Goal: Transaction & Acquisition: Book appointment/travel/reservation

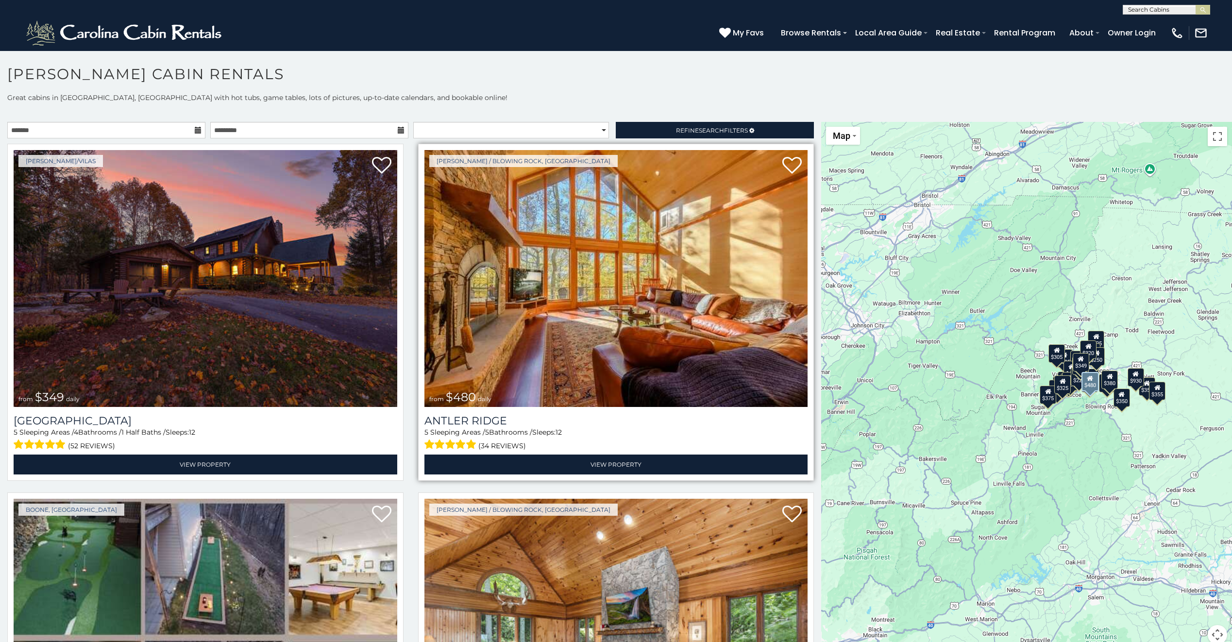
click at [585, 260] on img at bounding box center [617, 278] width 384 height 257
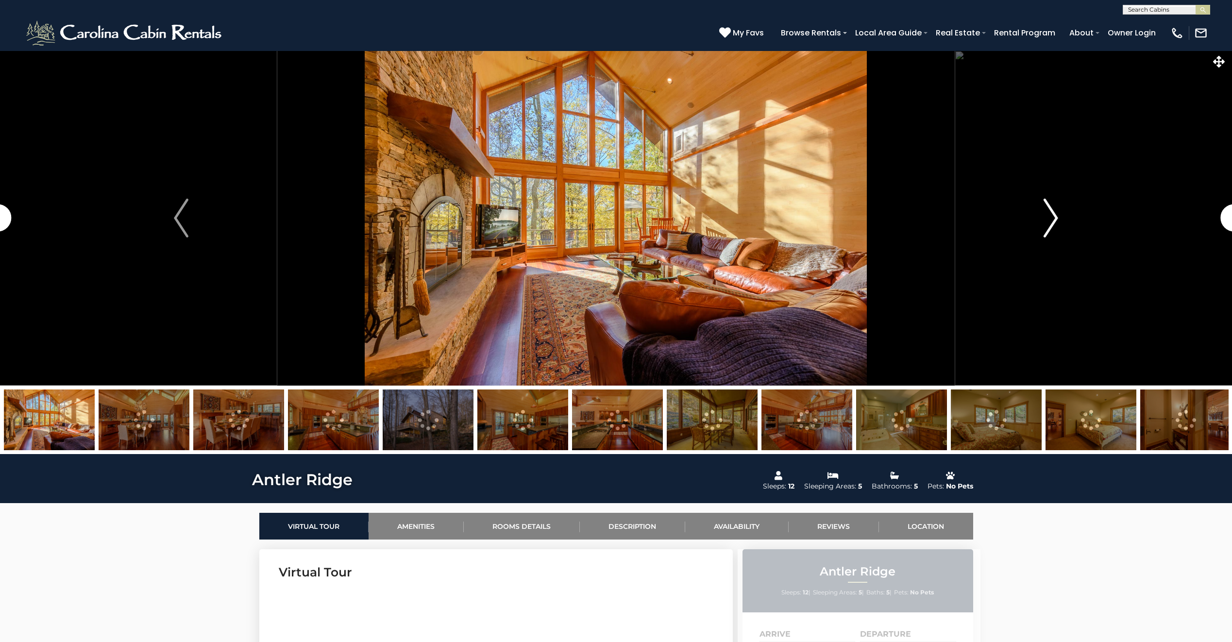
click at [1041, 222] on button "Next" at bounding box center [1051, 218] width 192 height 335
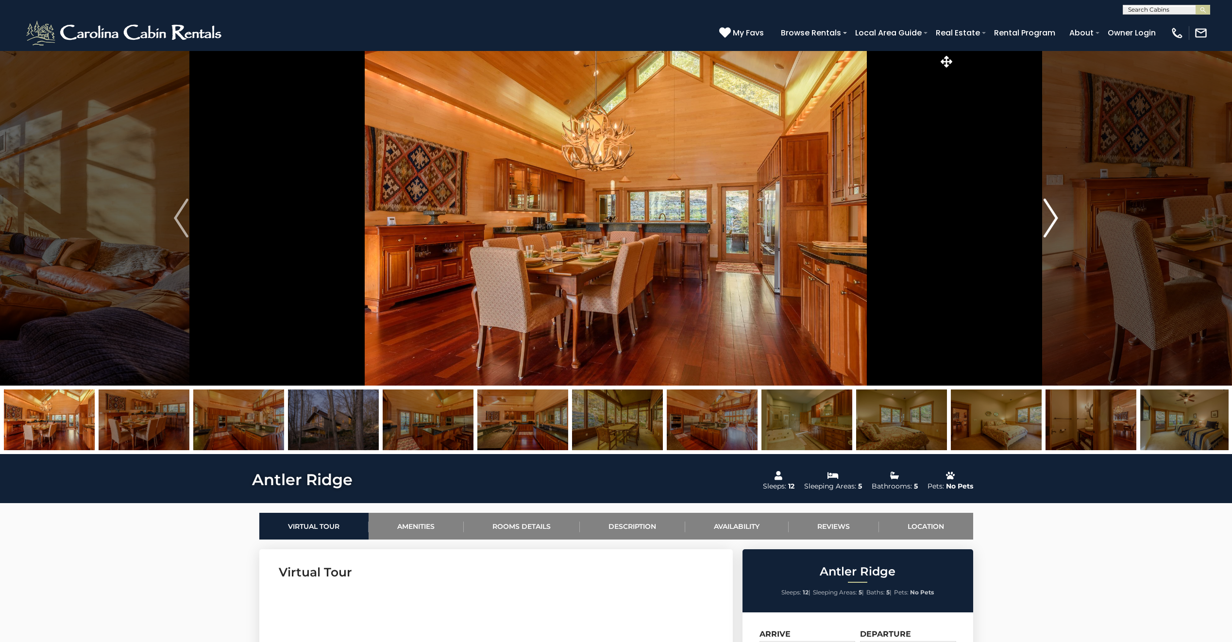
click at [1049, 218] on img "Next" at bounding box center [1051, 218] width 15 height 39
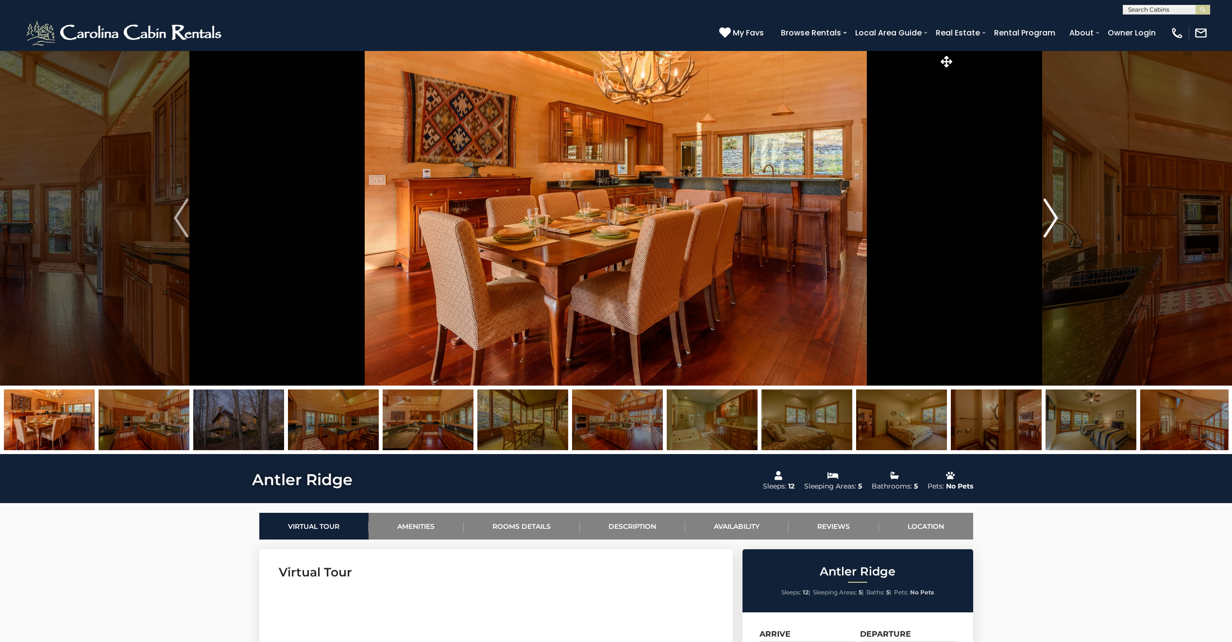
click at [1049, 218] on img "Next" at bounding box center [1051, 218] width 15 height 39
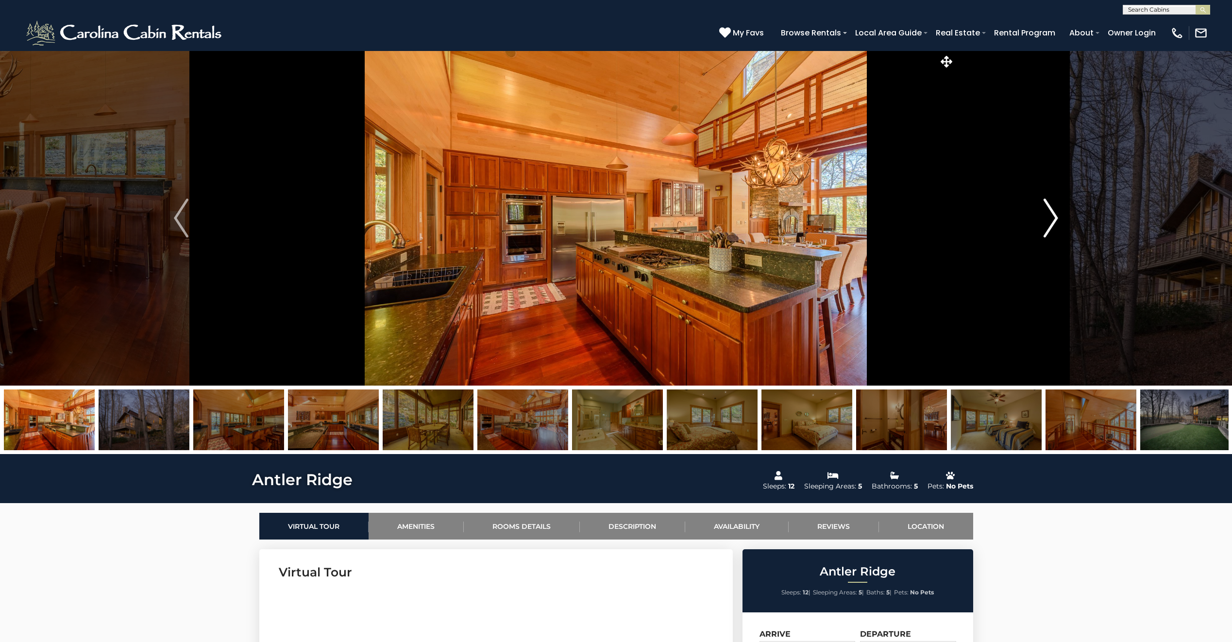
click at [1049, 218] on img "Next" at bounding box center [1051, 218] width 15 height 39
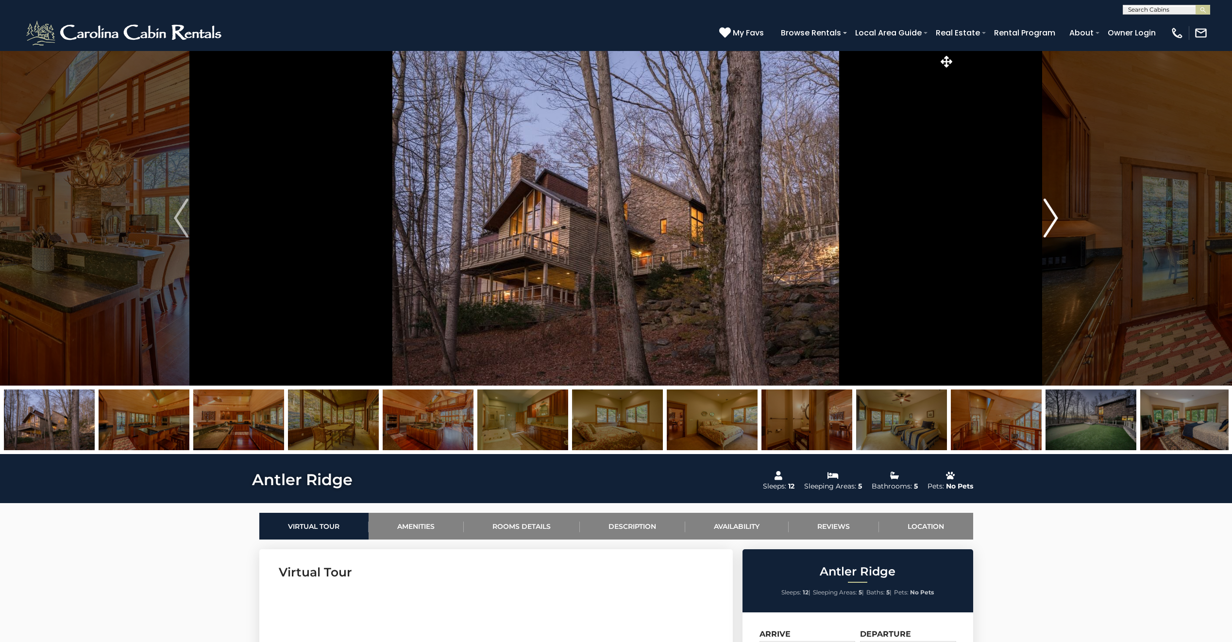
click at [1050, 218] on img "Next" at bounding box center [1051, 218] width 15 height 39
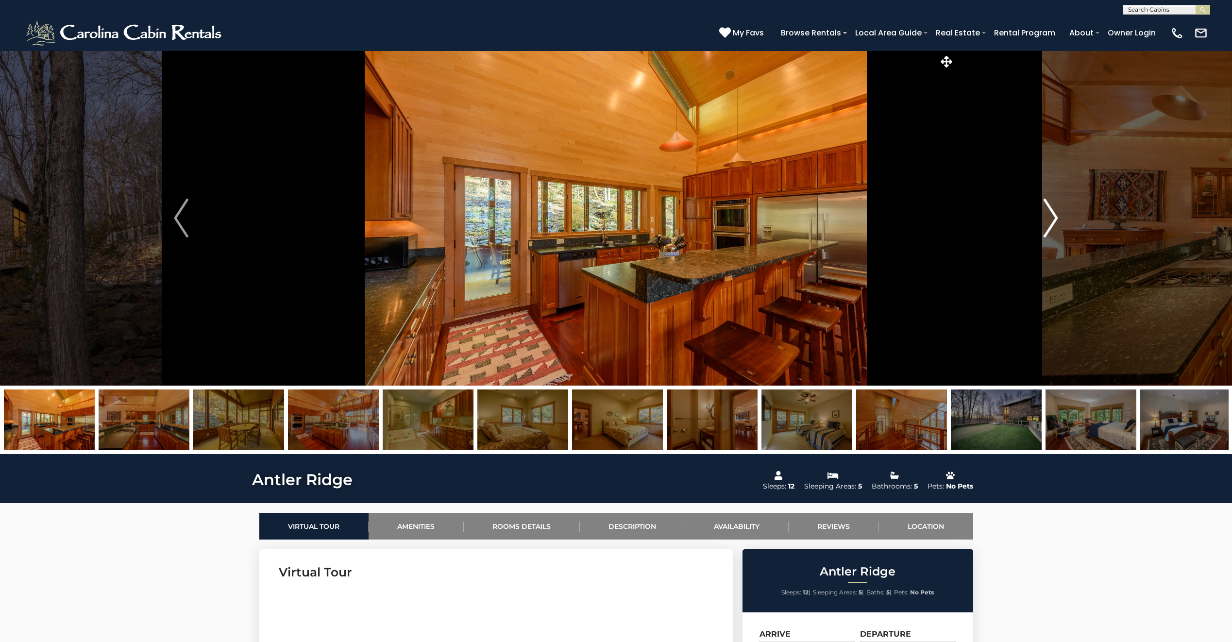
click at [1051, 218] on img "Next" at bounding box center [1051, 218] width 15 height 39
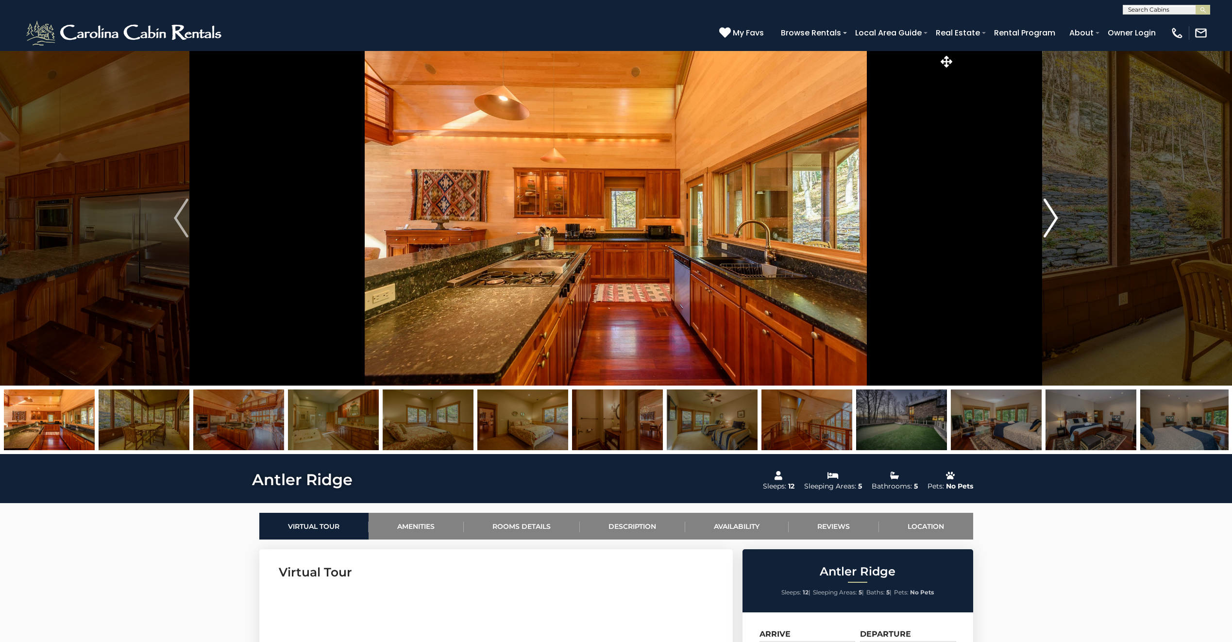
click at [1051, 218] on img "Next" at bounding box center [1051, 218] width 15 height 39
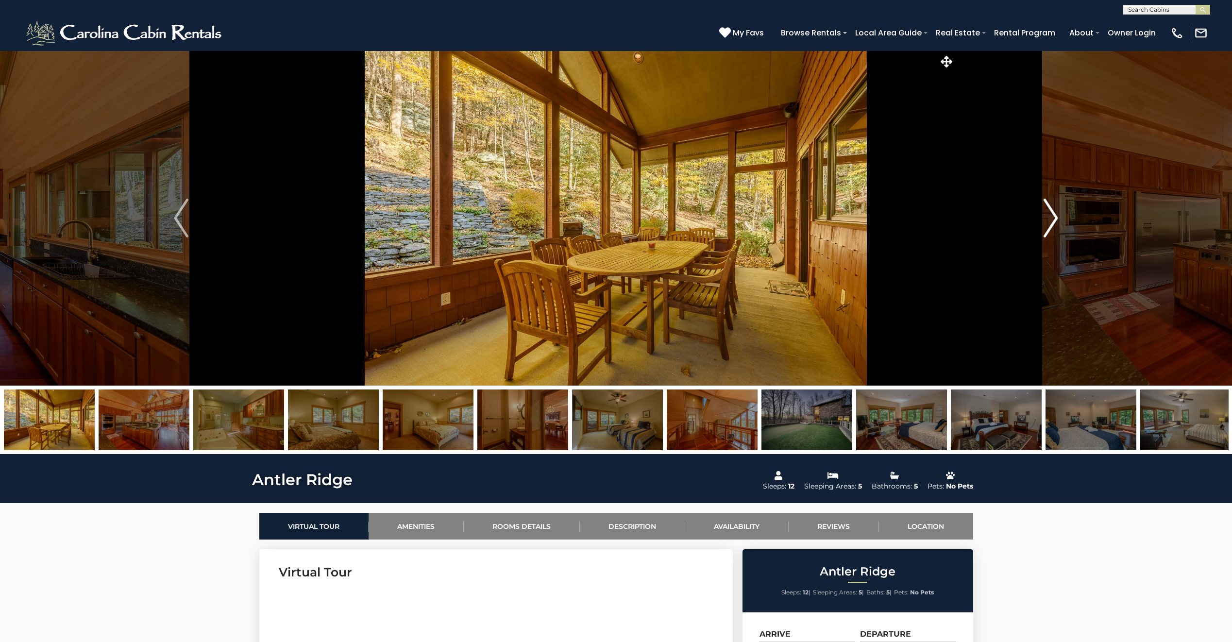
click at [1051, 218] on img "Next" at bounding box center [1051, 218] width 15 height 39
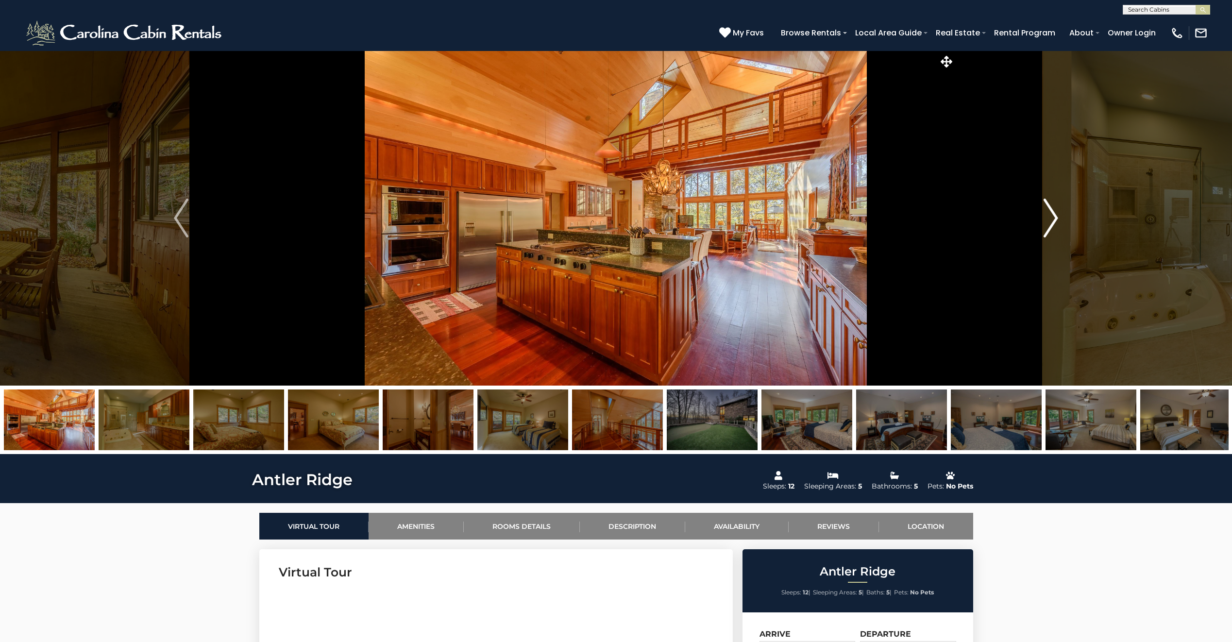
click at [1051, 218] on img "Next" at bounding box center [1051, 218] width 15 height 39
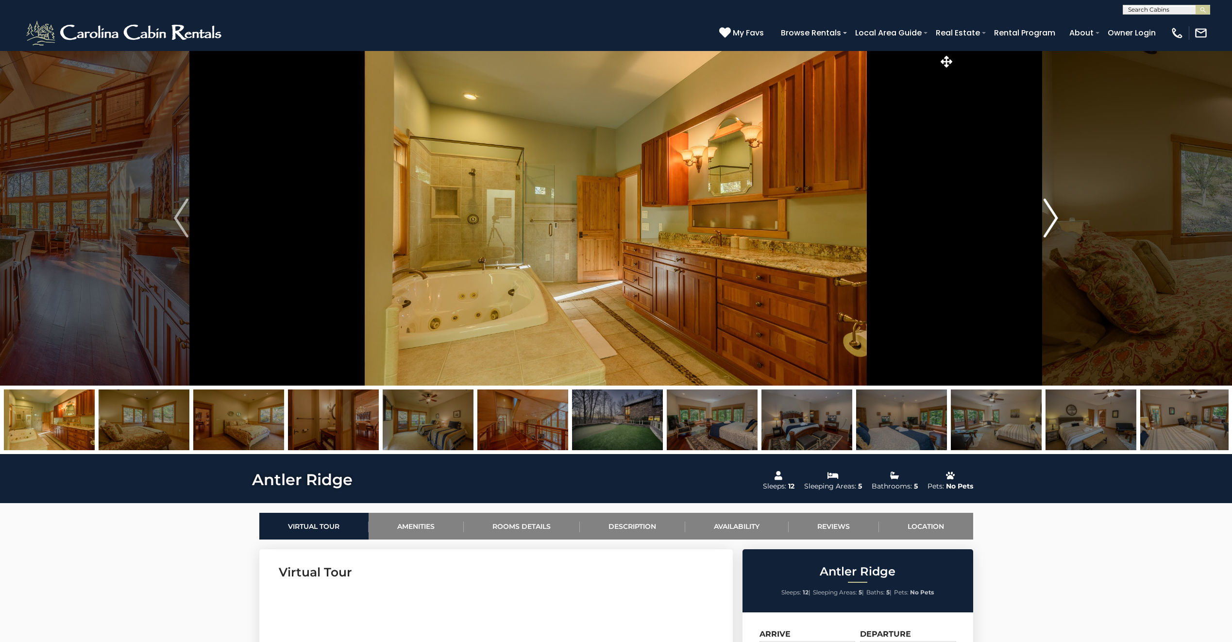
click at [1051, 218] on img "Next" at bounding box center [1051, 218] width 15 height 39
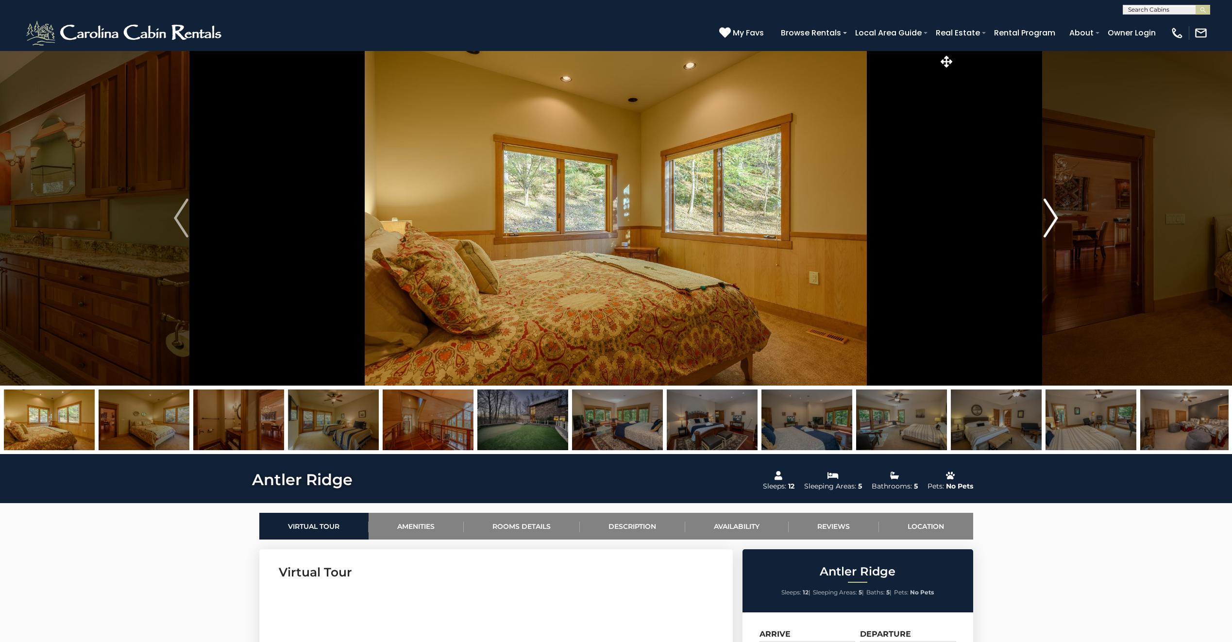
click at [1051, 218] on img "Next" at bounding box center [1051, 218] width 15 height 39
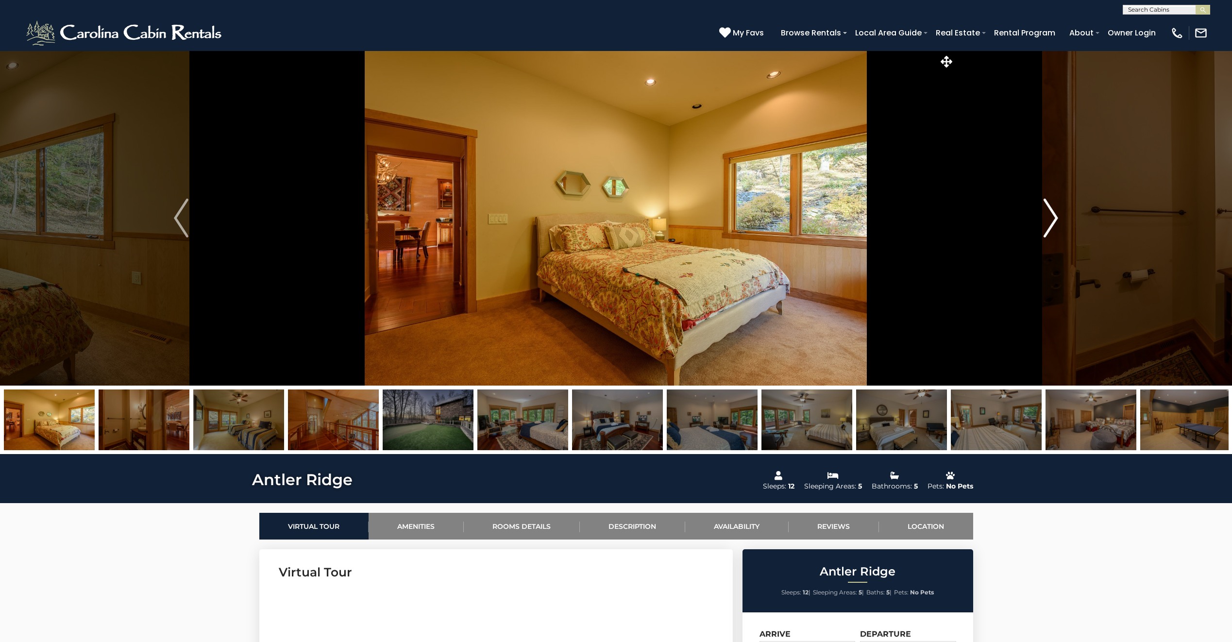
click at [1051, 218] on img "Next" at bounding box center [1051, 218] width 15 height 39
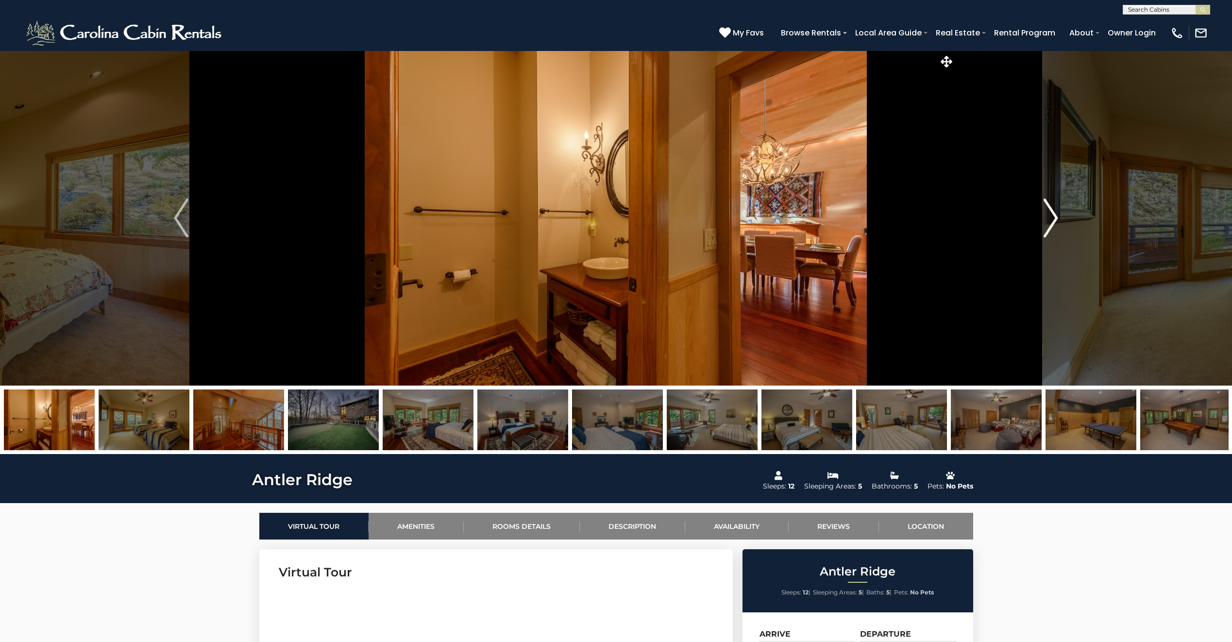
click at [1051, 218] on img "Next" at bounding box center [1051, 218] width 15 height 39
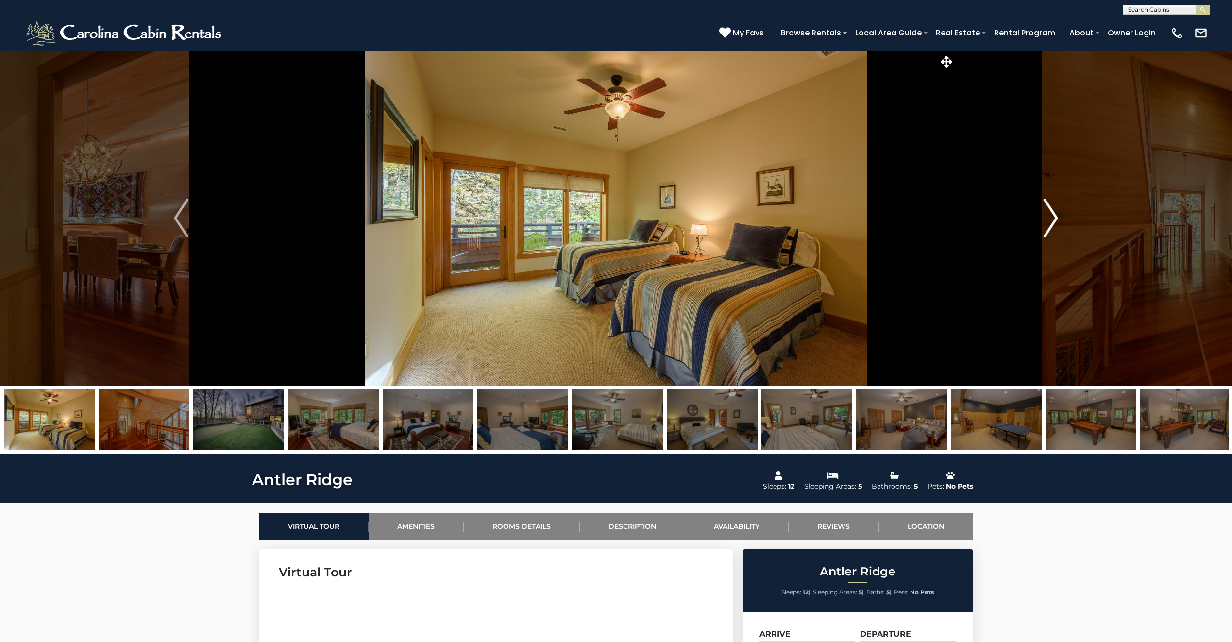
click at [1051, 218] on img "Next" at bounding box center [1051, 218] width 15 height 39
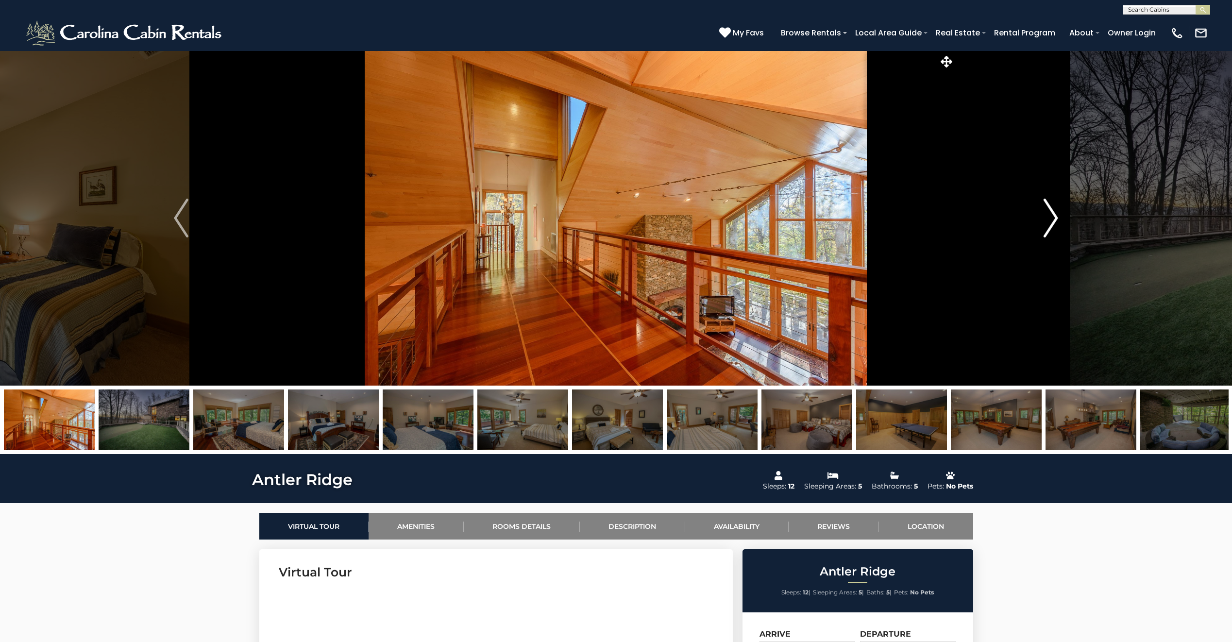
click at [1051, 218] on img "Next" at bounding box center [1051, 218] width 15 height 39
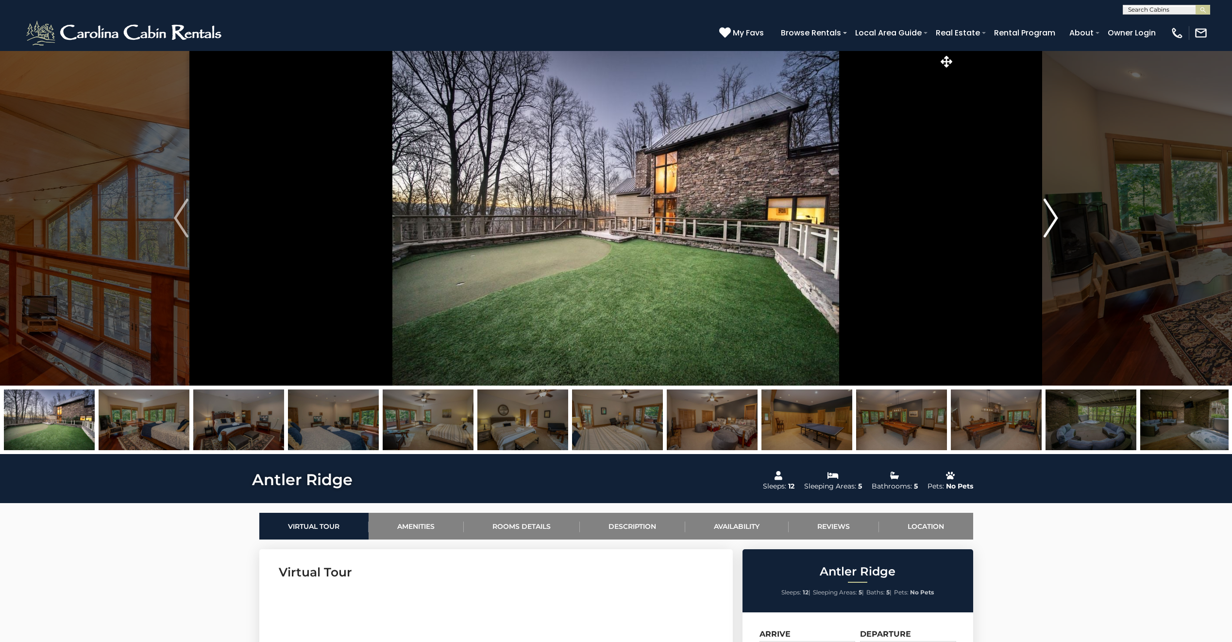
click at [1049, 215] on img "Next" at bounding box center [1051, 218] width 15 height 39
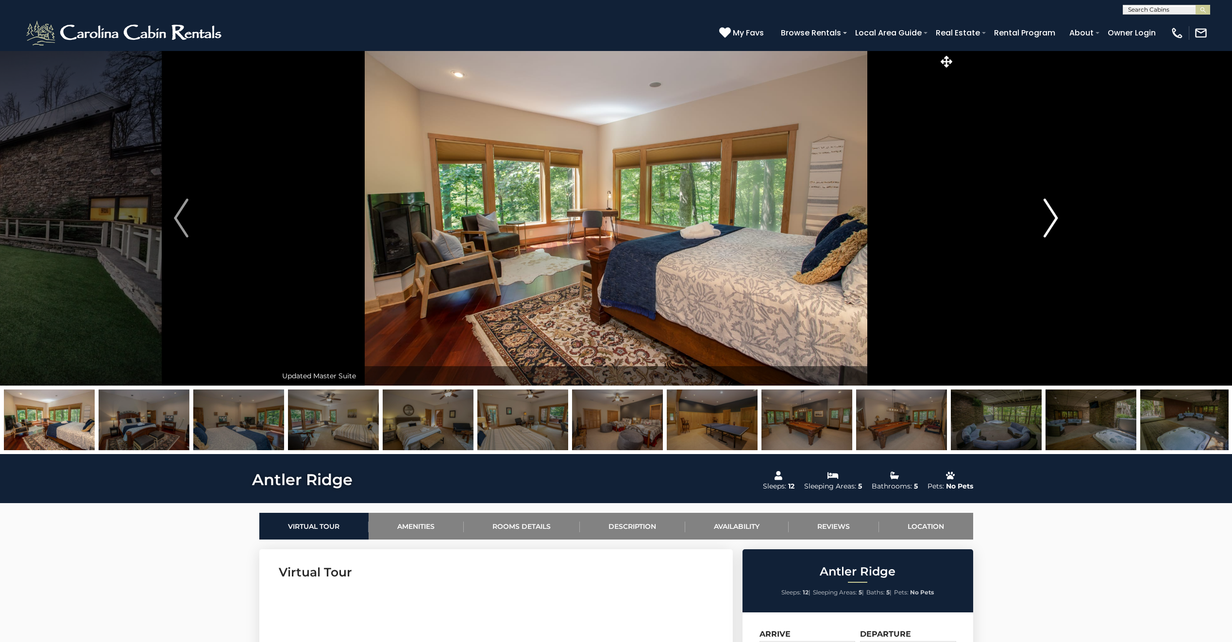
click at [1049, 215] on img "Next" at bounding box center [1051, 218] width 15 height 39
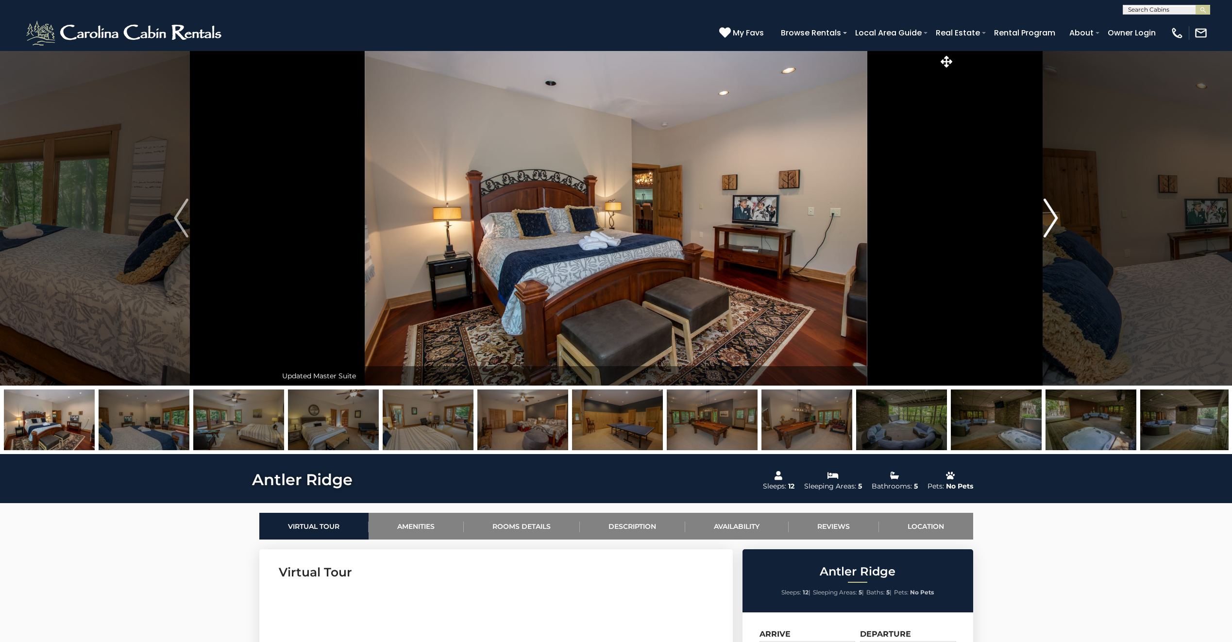
click at [1049, 215] on img "Next" at bounding box center [1051, 218] width 15 height 39
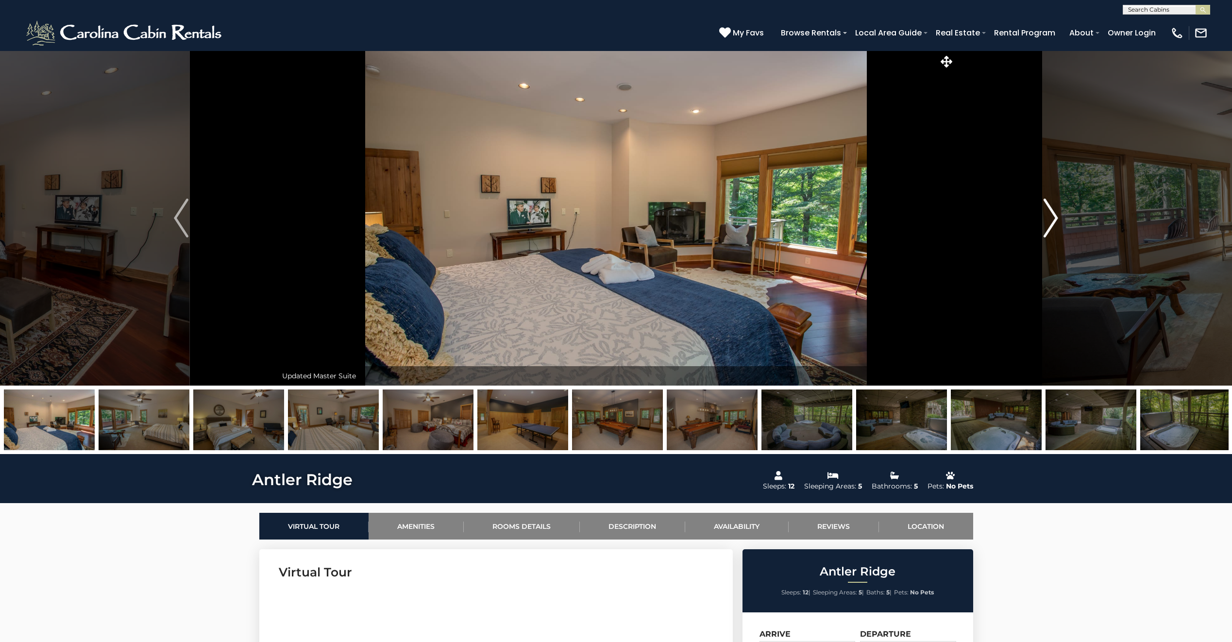
click at [1049, 215] on img "Next" at bounding box center [1051, 218] width 15 height 39
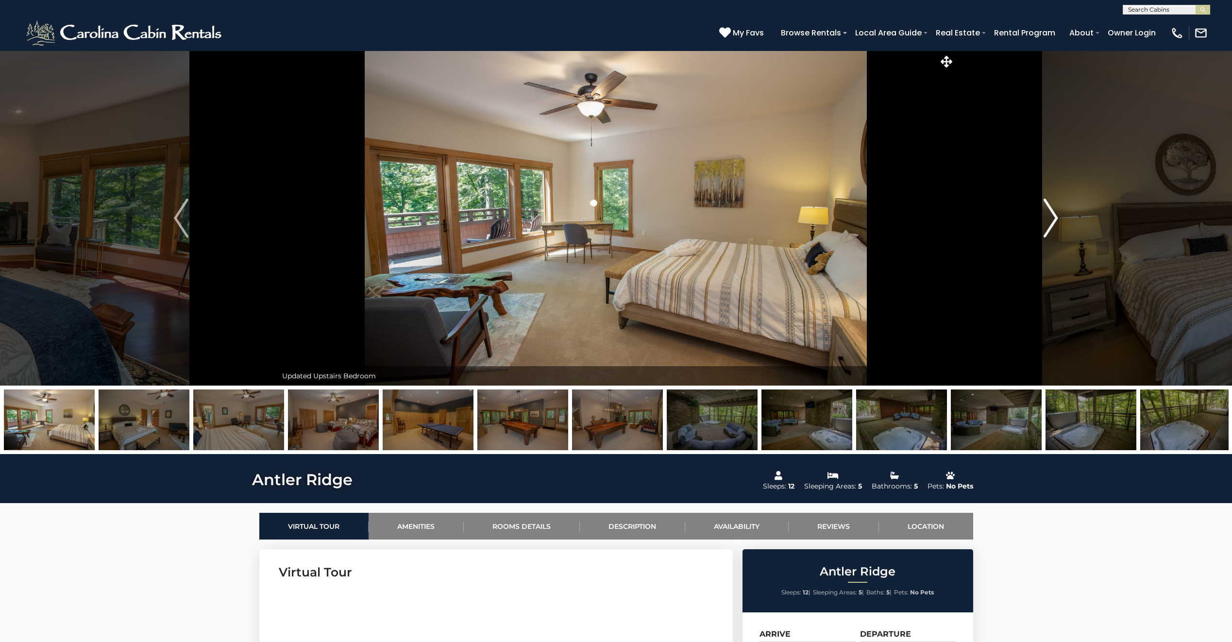
click at [1049, 215] on img "Next" at bounding box center [1051, 218] width 15 height 39
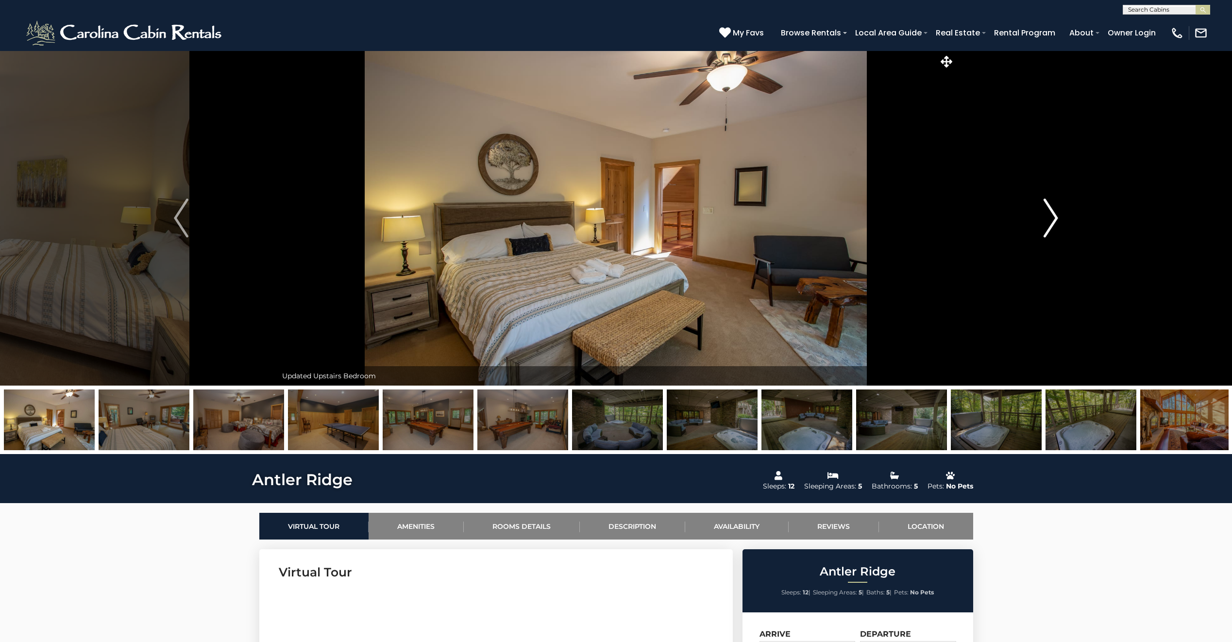
click at [1049, 215] on img "Next" at bounding box center [1051, 218] width 15 height 39
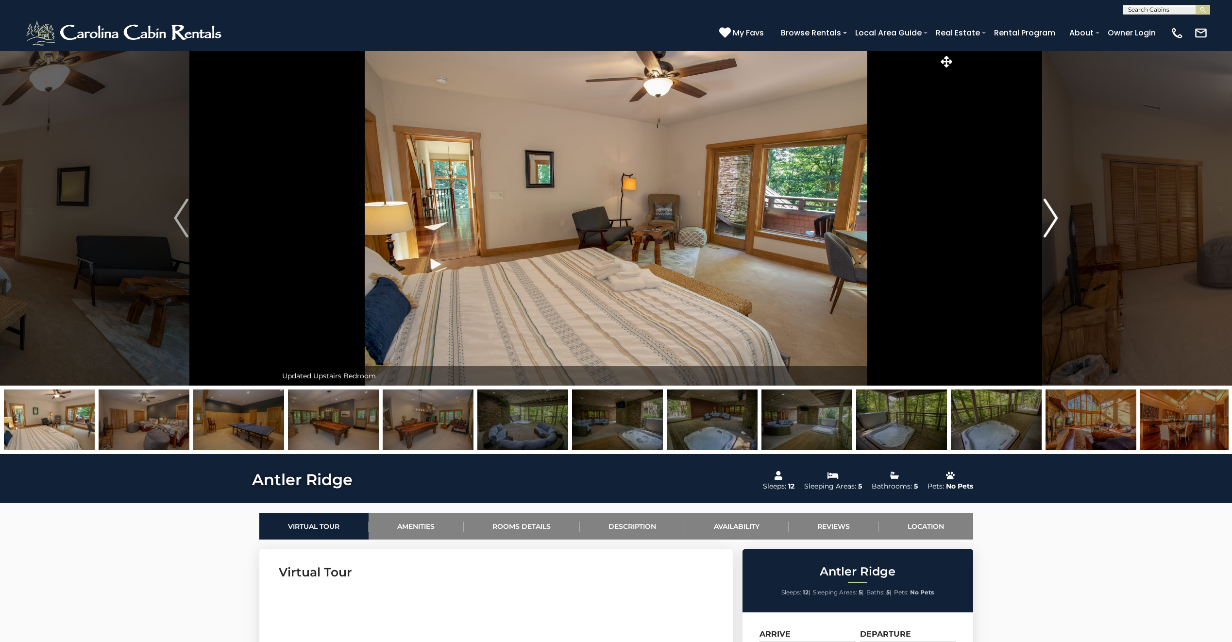
click at [1049, 215] on img "Next" at bounding box center [1051, 218] width 15 height 39
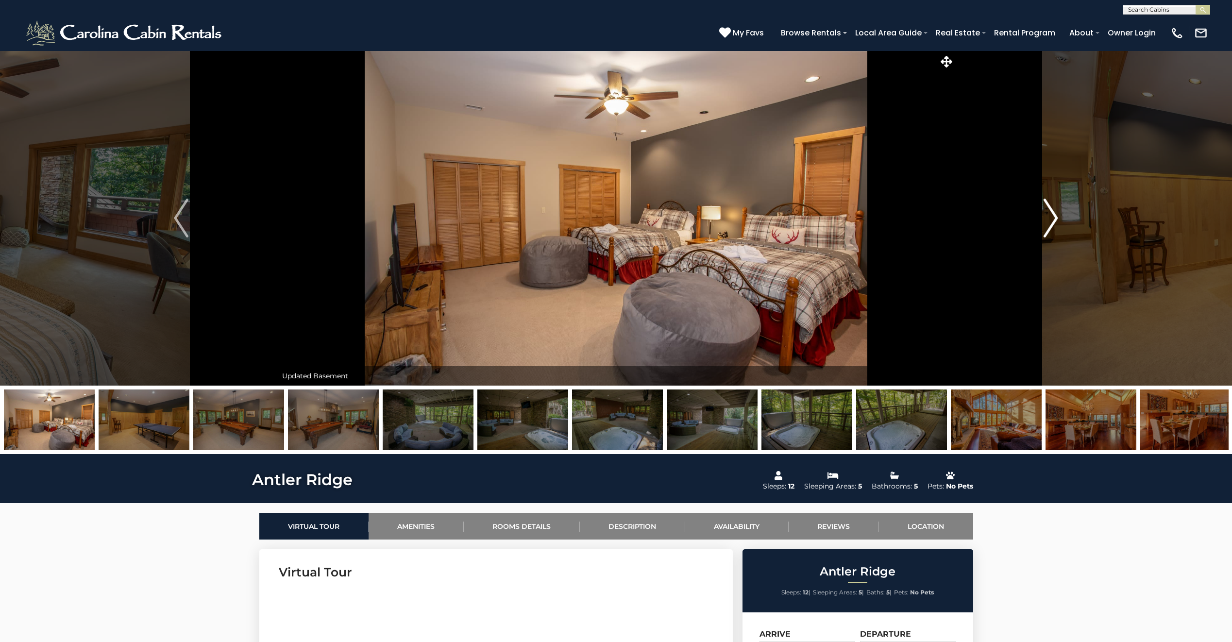
click at [1049, 215] on img "Next" at bounding box center [1051, 218] width 15 height 39
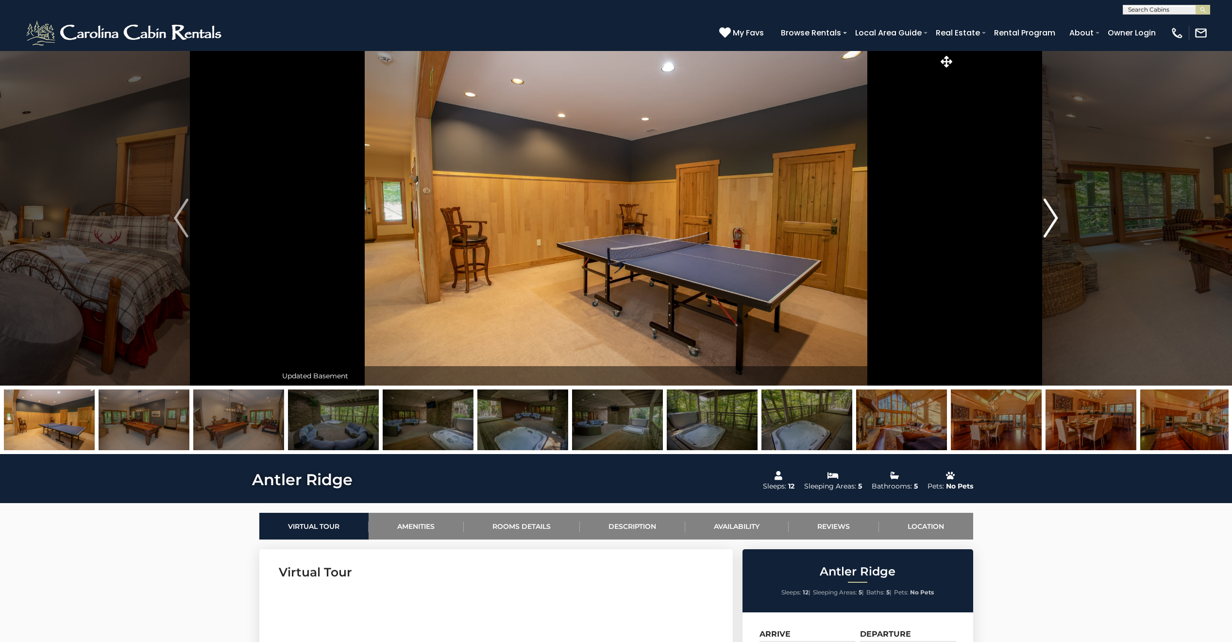
click at [1049, 215] on img "Next" at bounding box center [1051, 218] width 15 height 39
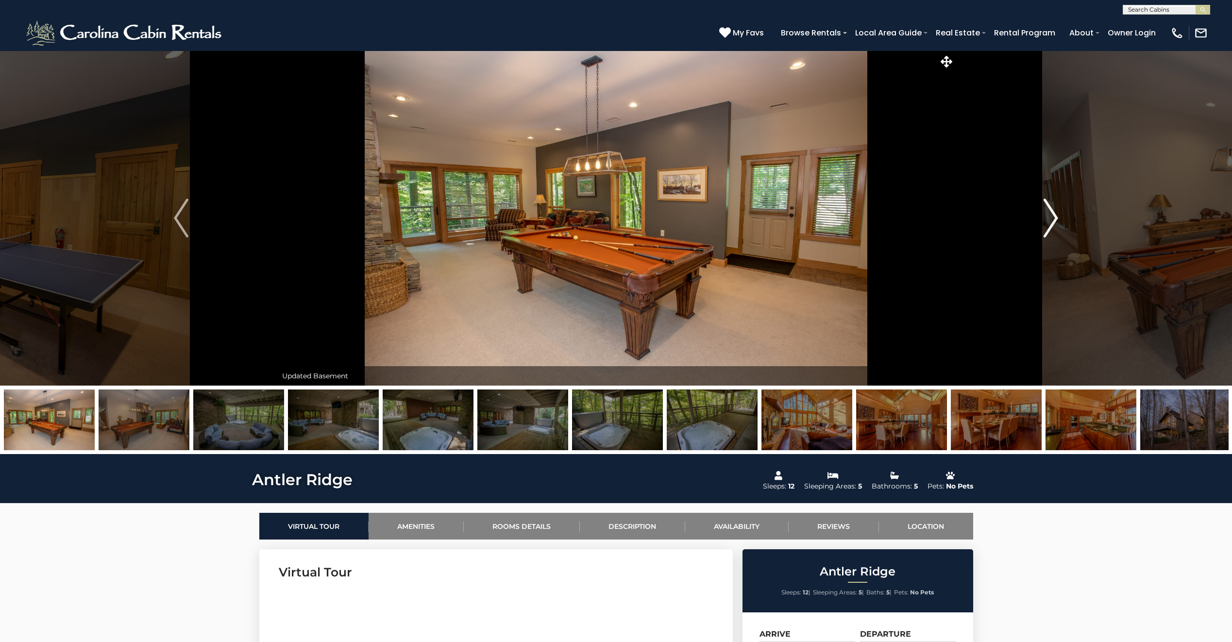
click at [1049, 215] on img "Next" at bounding box center [1051, 218] width 15 height 39
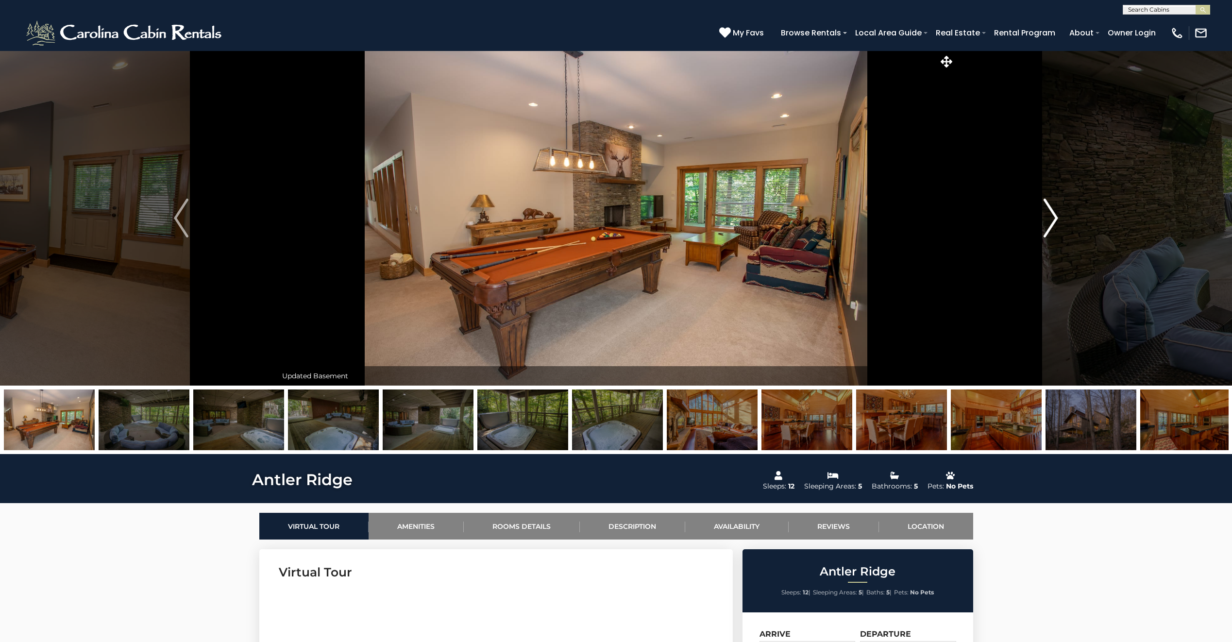
click at [1049, 215] on img "Next" at bounding box center [1051, 218] width 15 height 39
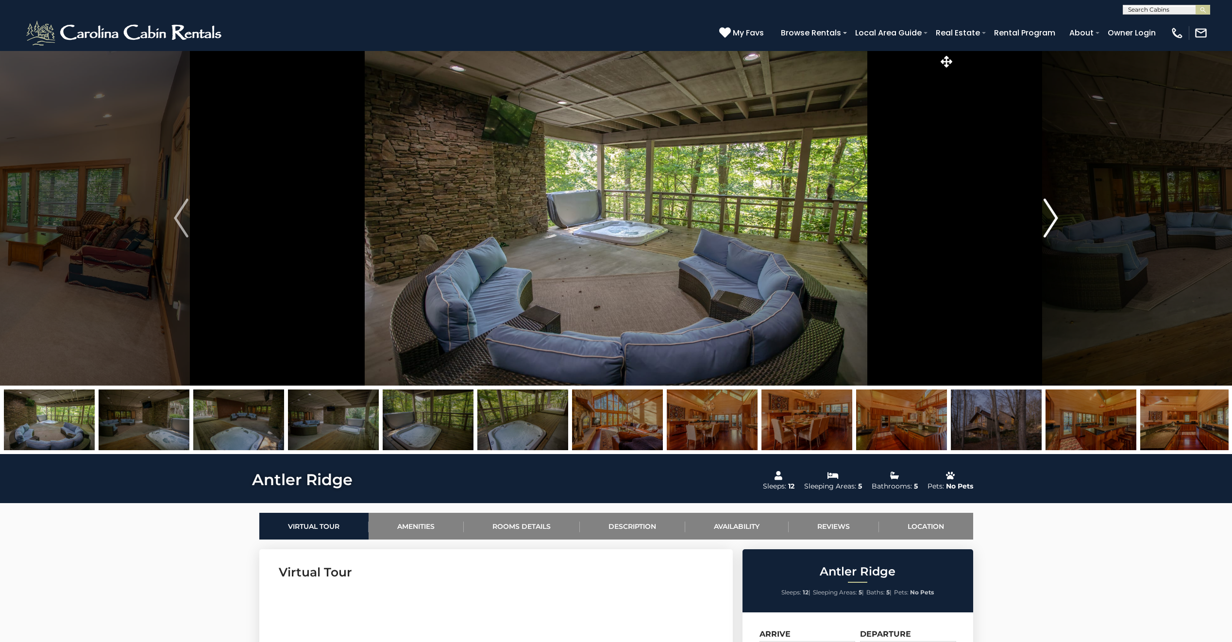
click at [1049, 215] on img "Next" at bounding box center [1051, 218] width 15 height 39
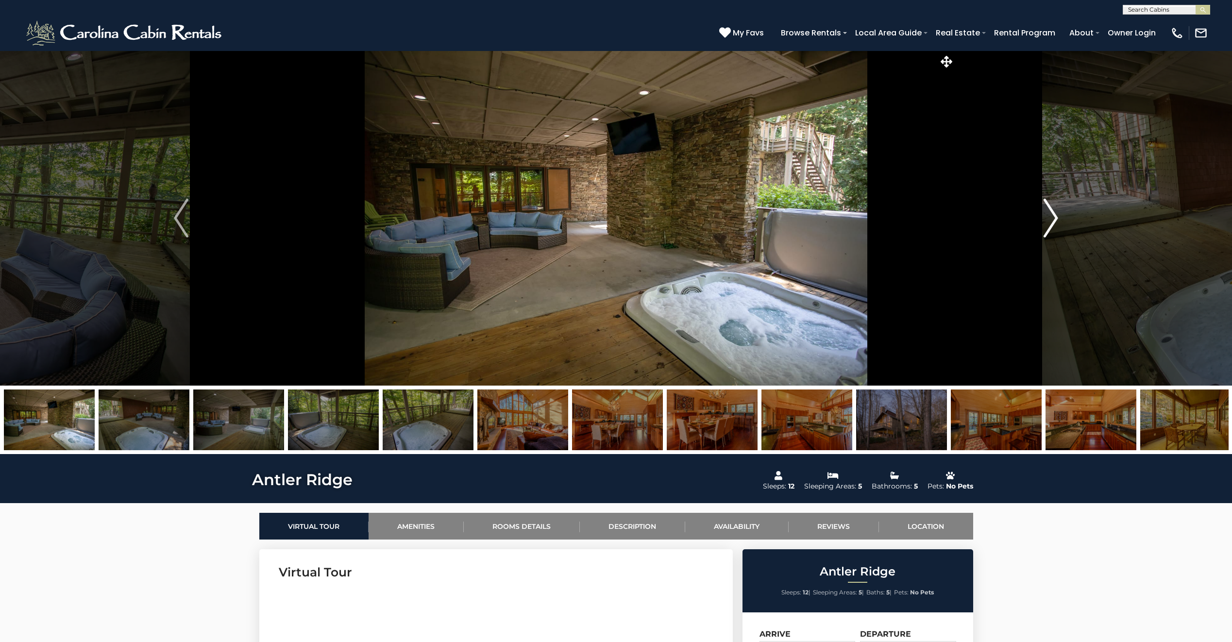
click at [1049, 215] on img "Next" at bounding box center [1051, 218] width 15 height 39
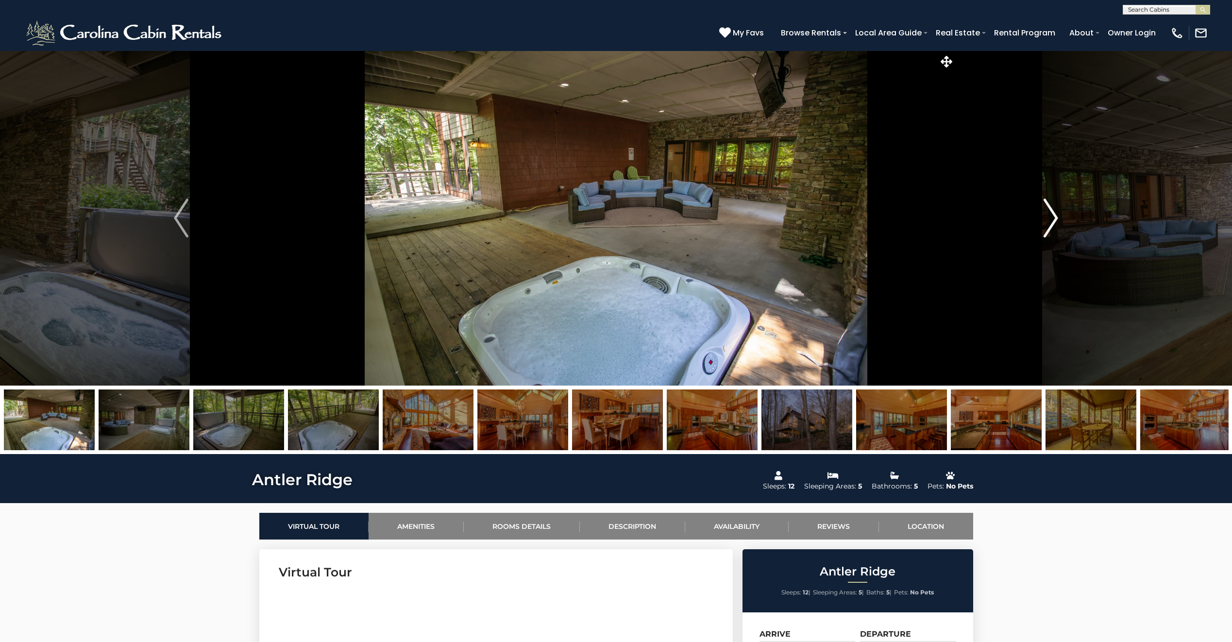
click at [1049, 215] on img "Next" at bounding box center [1051, 218] width 15 height 39
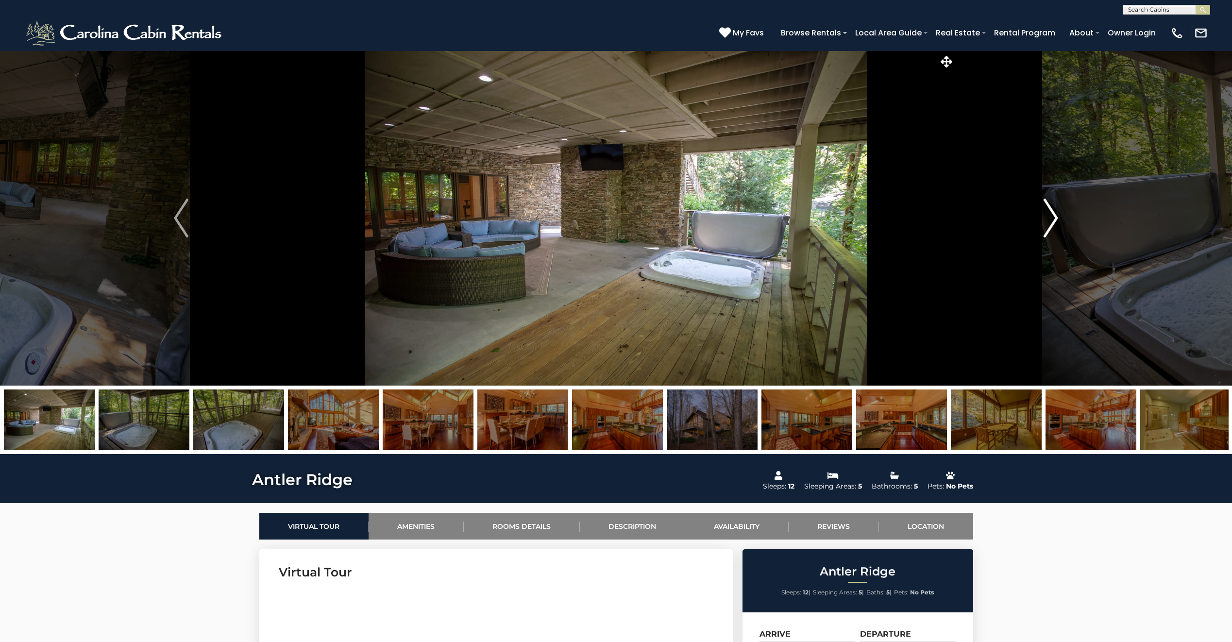
click at [1049, 215] on img "Next" at bounding box center [1051, 218] width 15 height 39
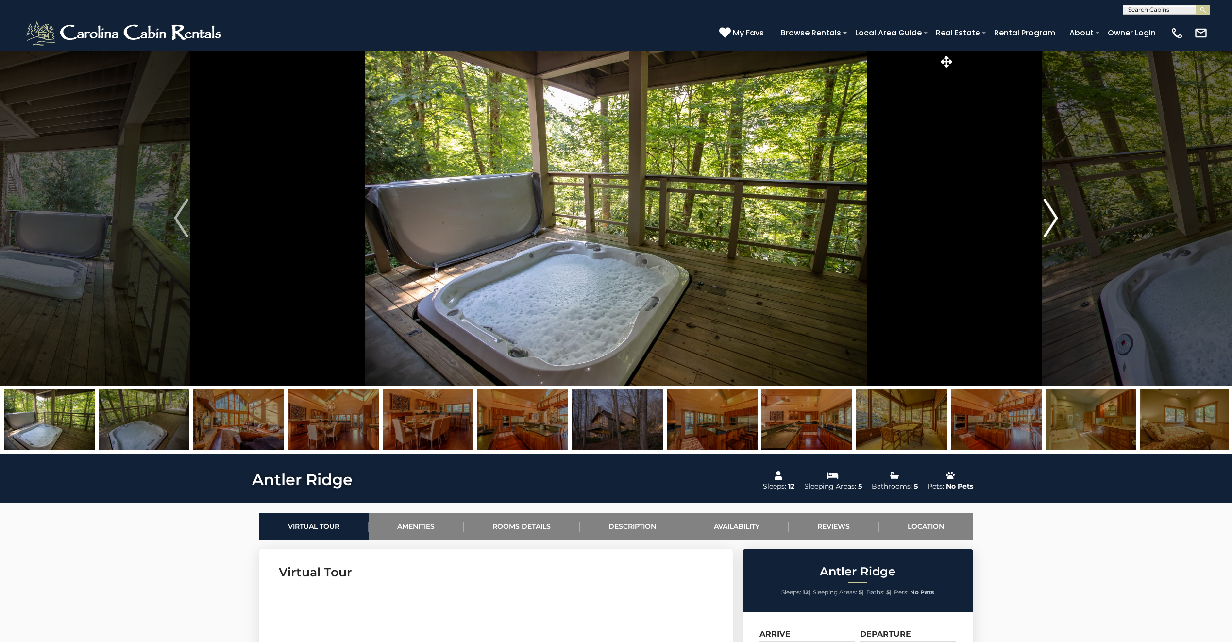
click at [1049, 215] on img "Next" at bounding box center [1051, 218] width 15 height 39
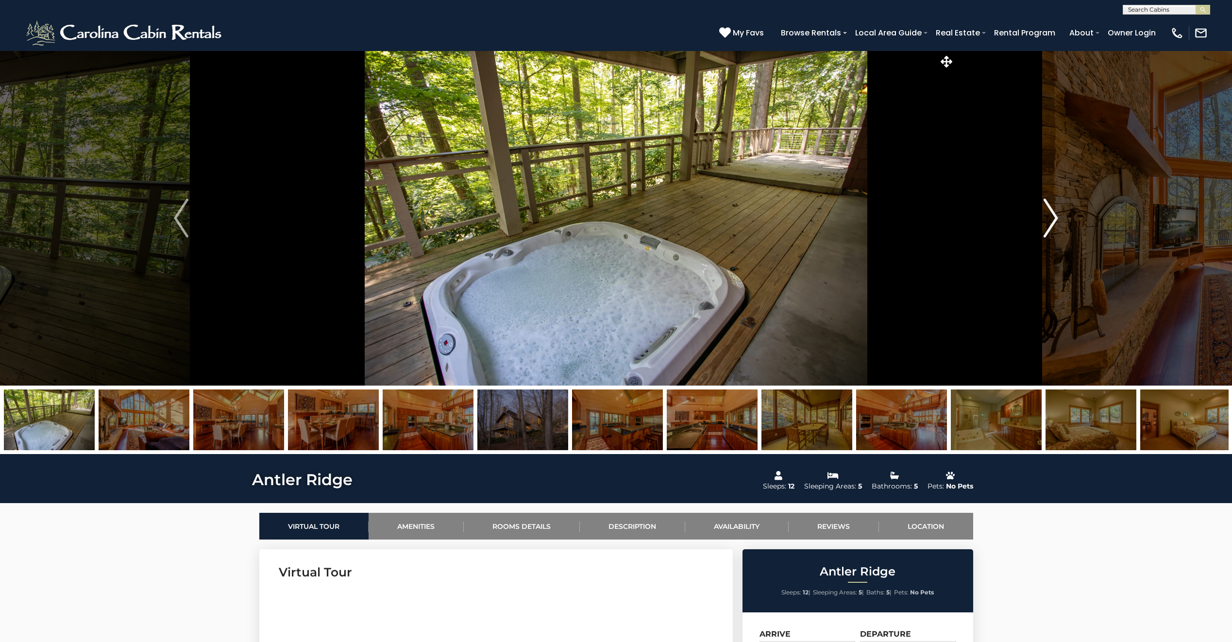
click at [1049, 215] on img "Next" at bounding box center [1051, 218] width 15 height 39
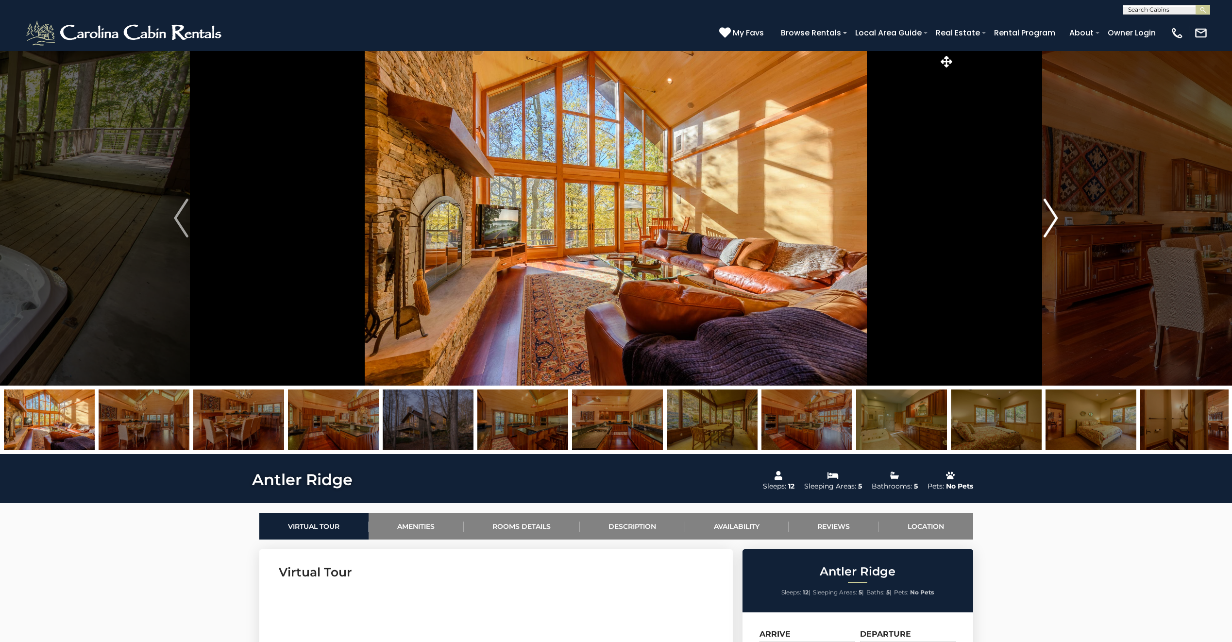
click at [1049, 215] on img "Next" at bounding box center [1051, 218] width 15 height 39
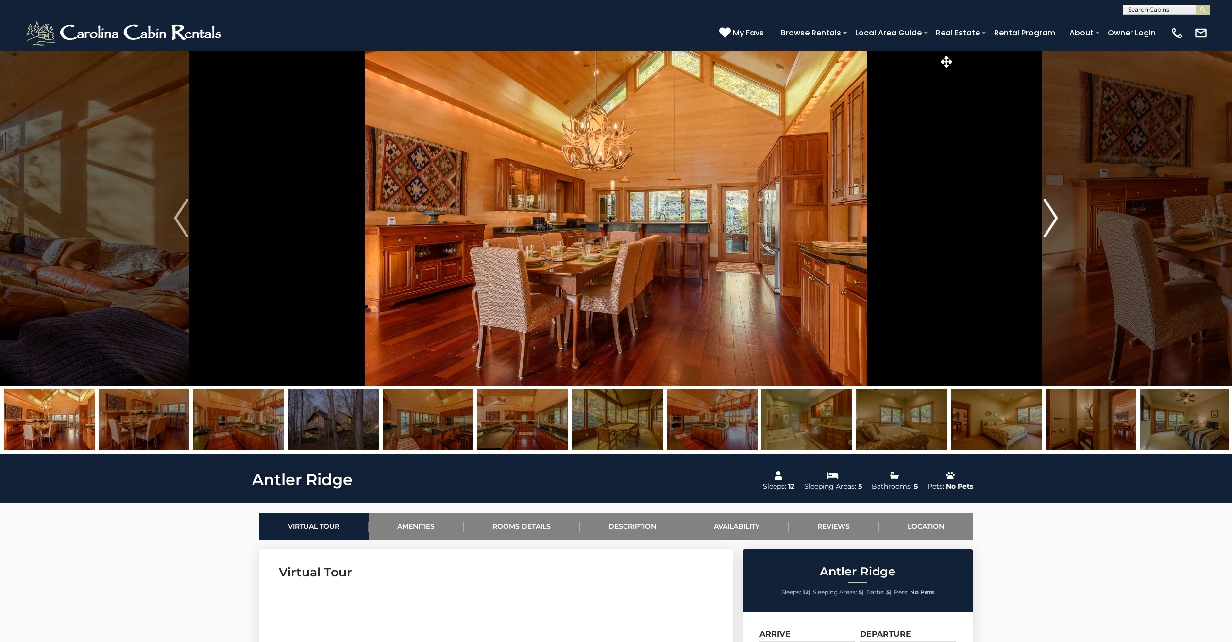
click at [1049, 215] on img "Next" at bounding box center [1051, 218] width 15 height 39
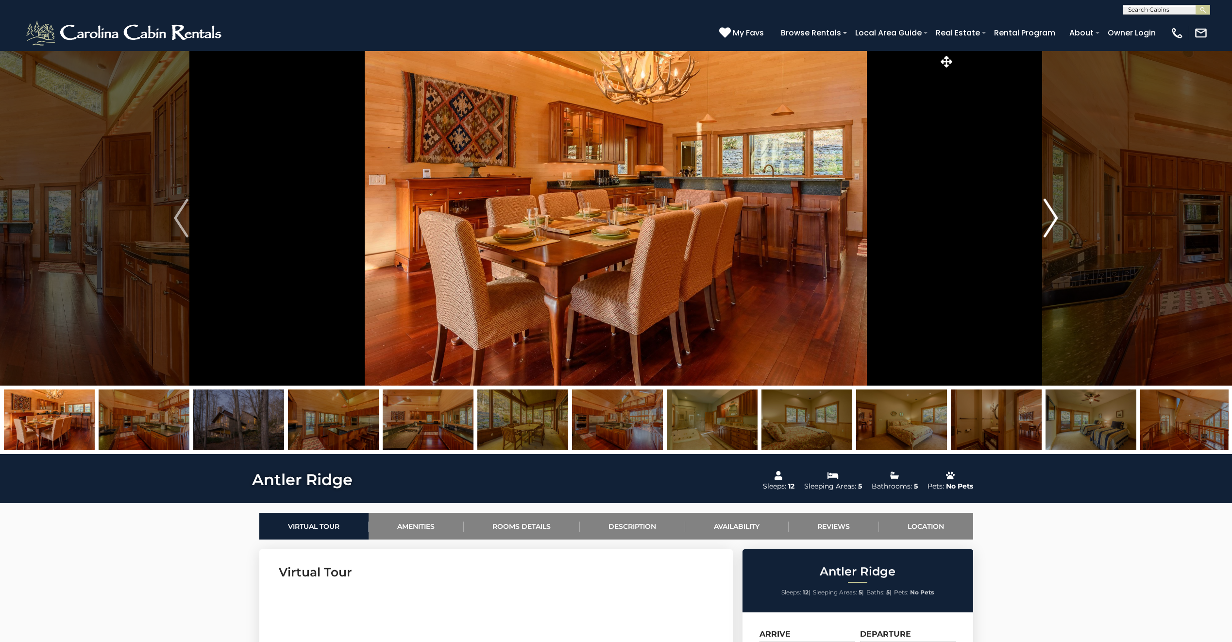
click at [1049, 215] on img "Next" at bounding box center [1051, 218] width 15 height 39
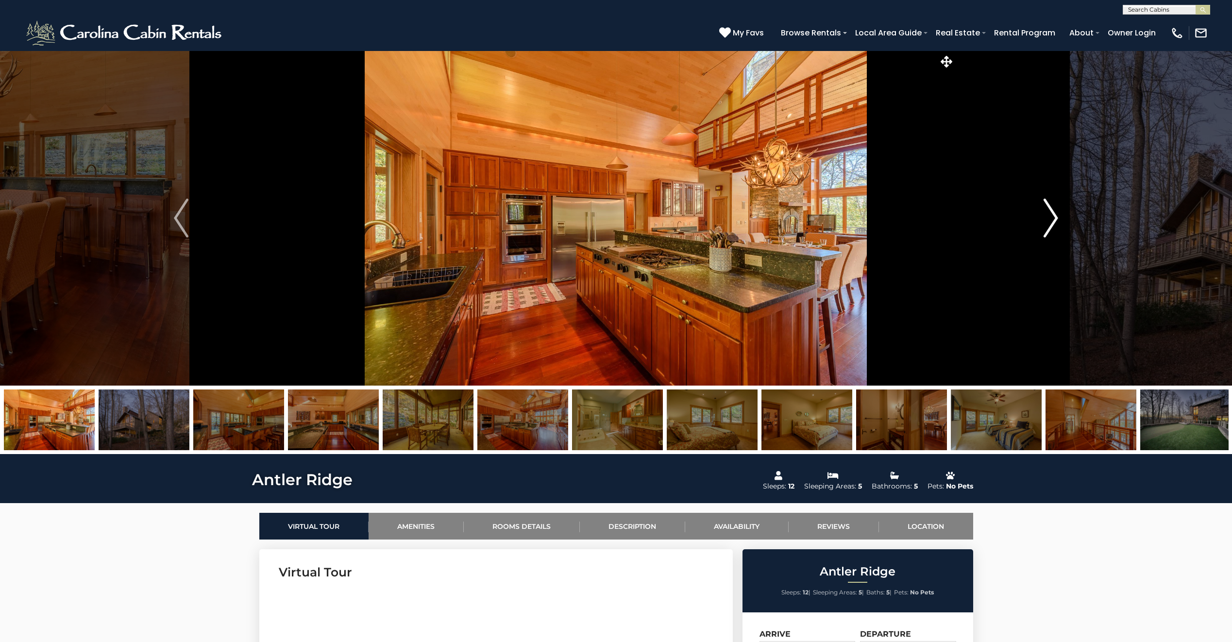
click at [1049, 215] on img "Next" at bounding box center [1051, 218] width 15 height 39
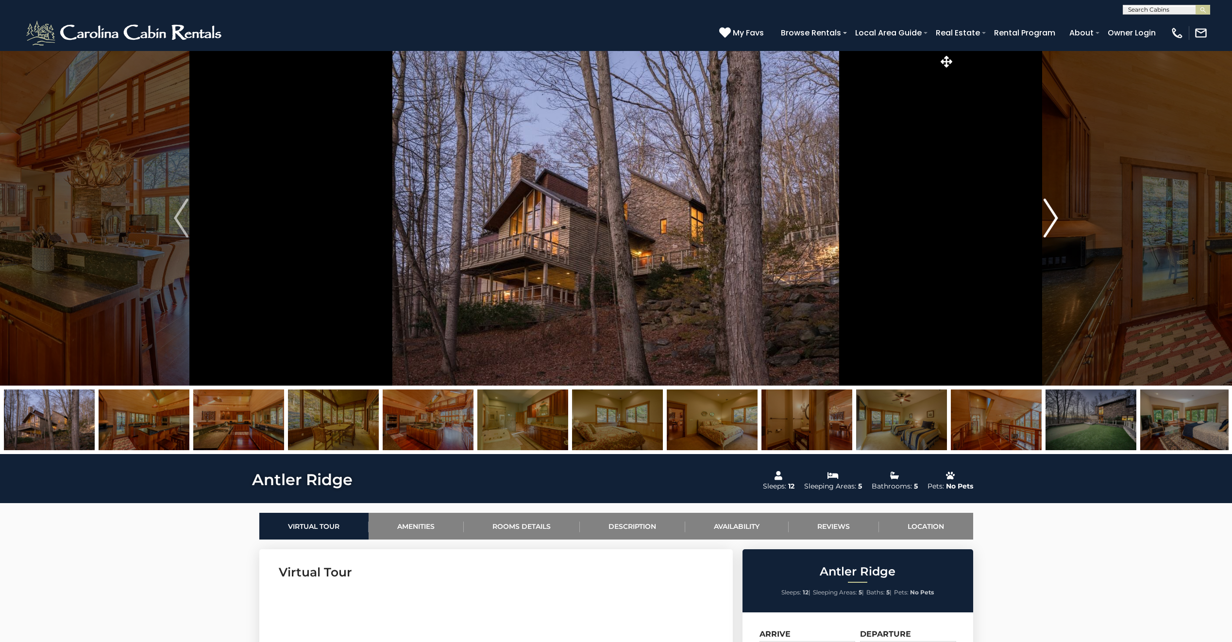
click at [1047, 214] on img "Next" at bounding box center [1051, 218] width 15 height 39
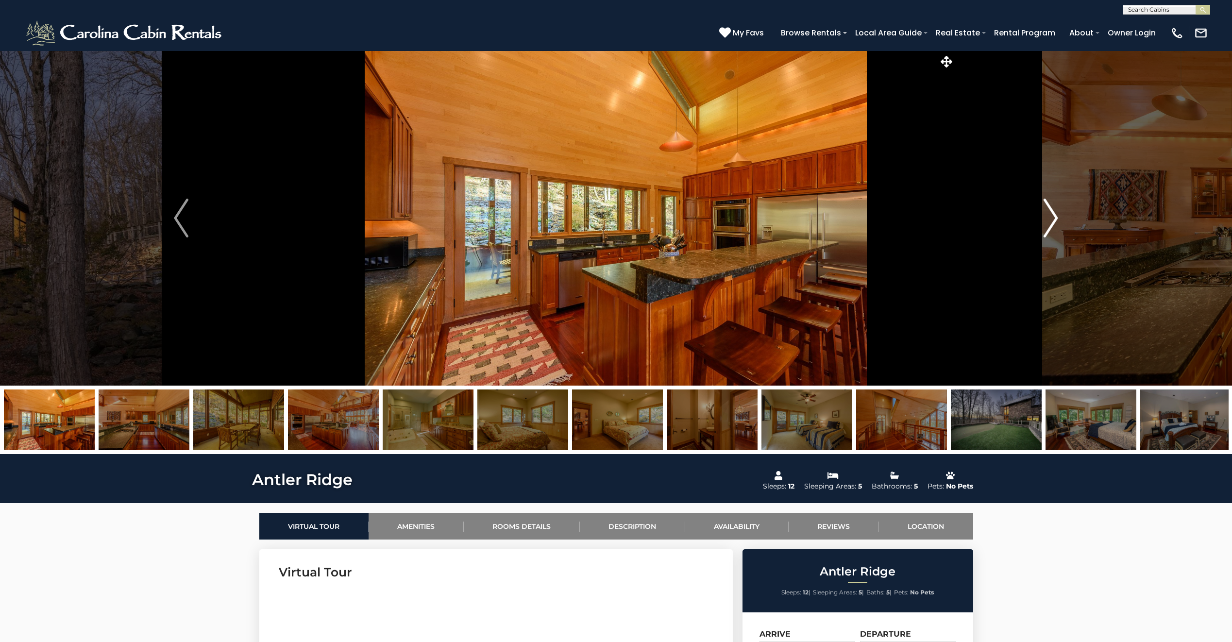
click at [1047, 214] on img "Next" at bounding box center [1051, 218] width 15 height 39
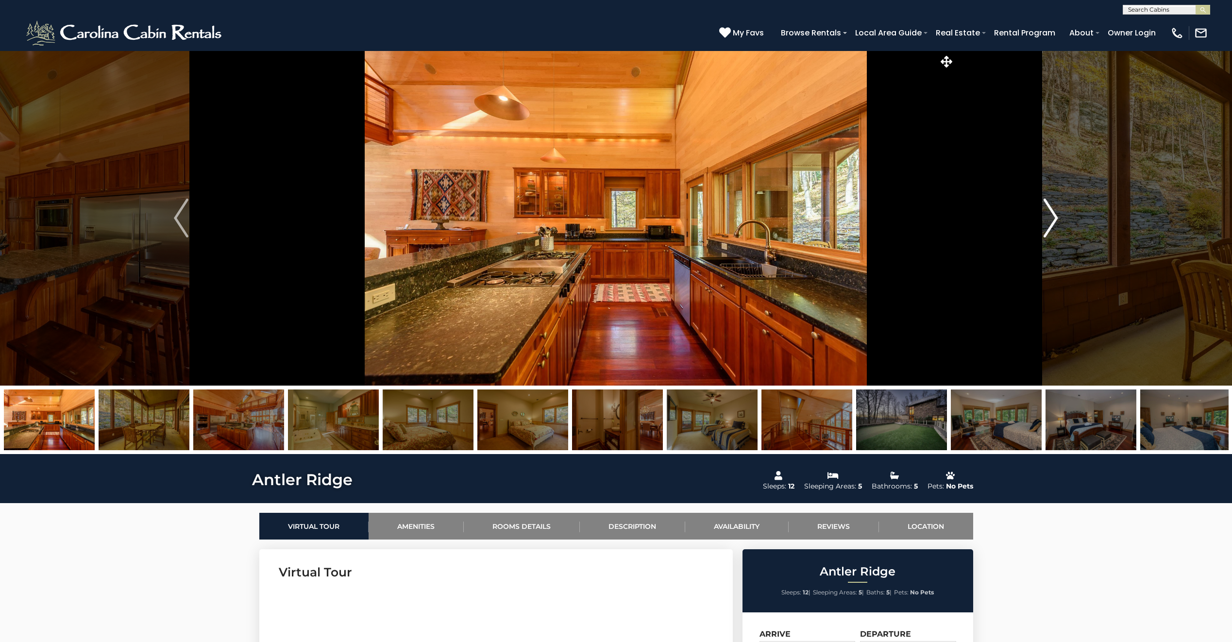
click at [1047, 214] on img "Next" at bounding box center [1051, 218] width 15 height 39
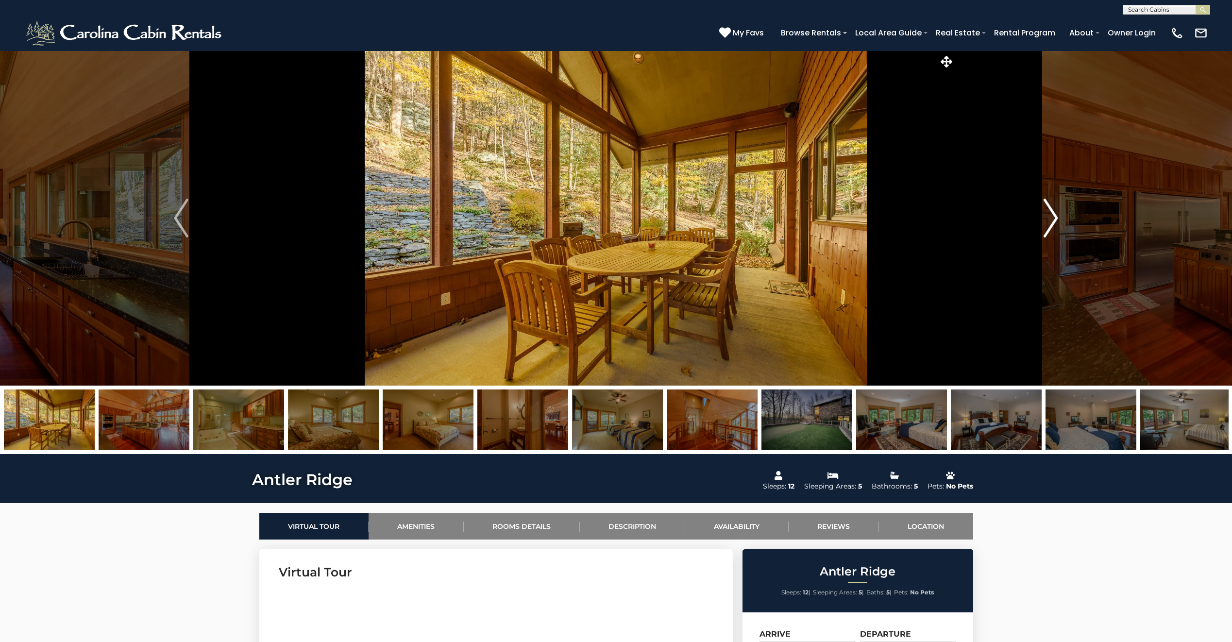
click at [1047, 214] on img "Next" at bounding box center [1051, 218] width 15 height 39
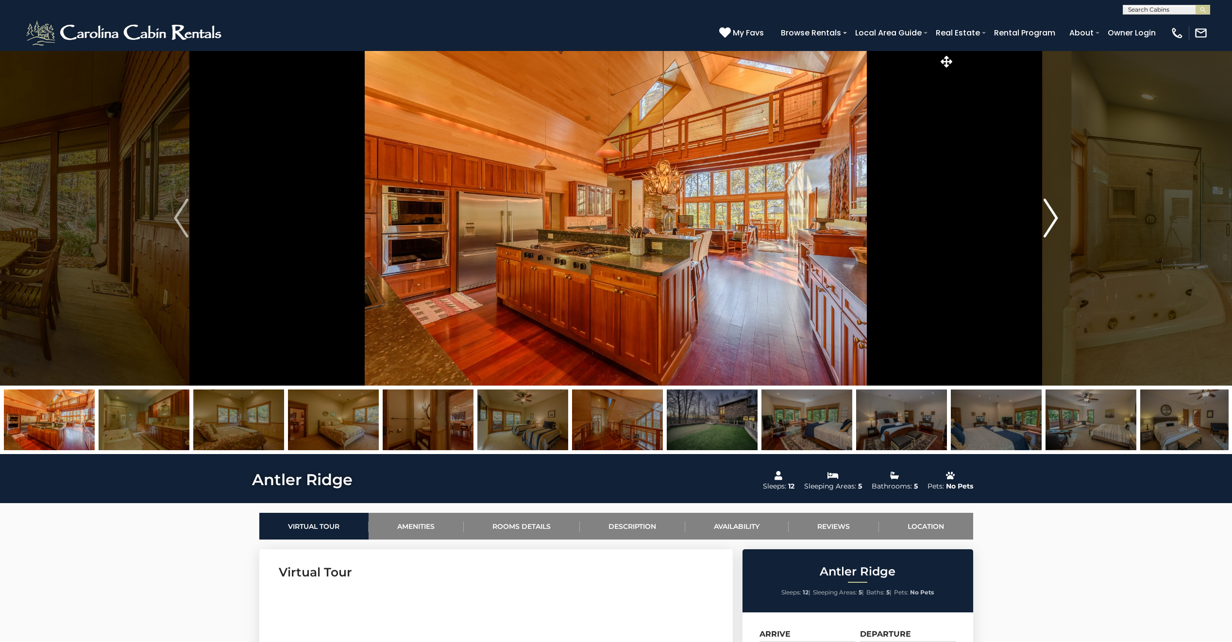
click at [1047, 214] on img "Next" at bounding box center [1051, 218] width 15 height 39
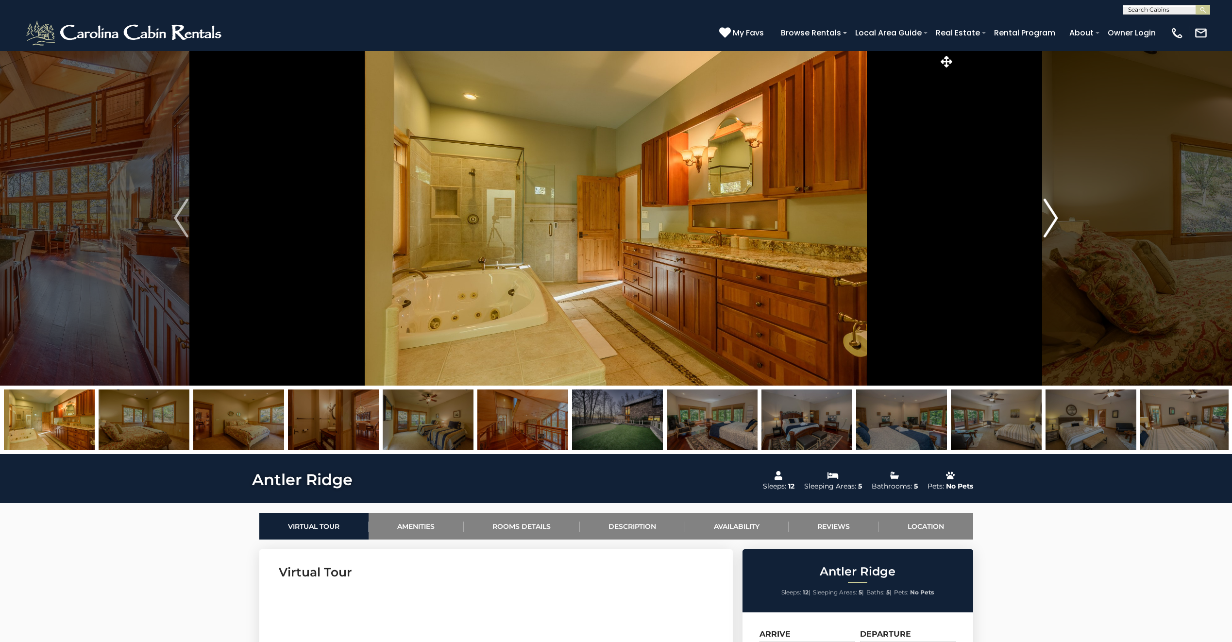
click at [1047, 214] on img "Next" at bounding box center [1051, 218] width 15 height 39
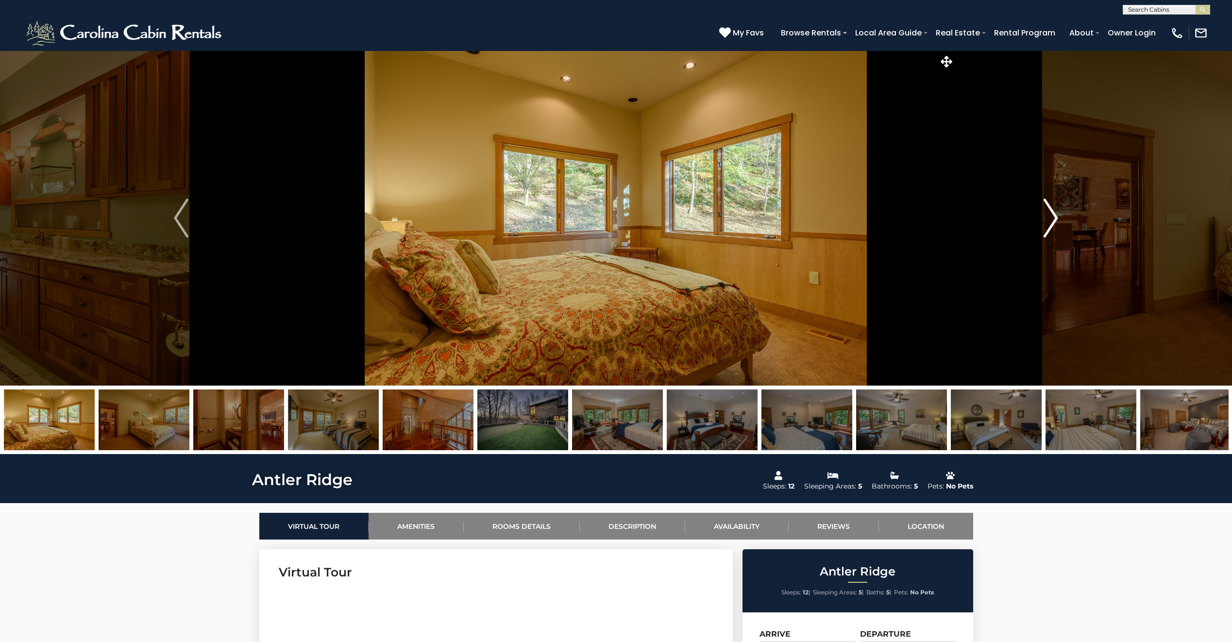
click at [1047, 214] on img "Next" at bounding box center [1051, 218] width 15 height 39
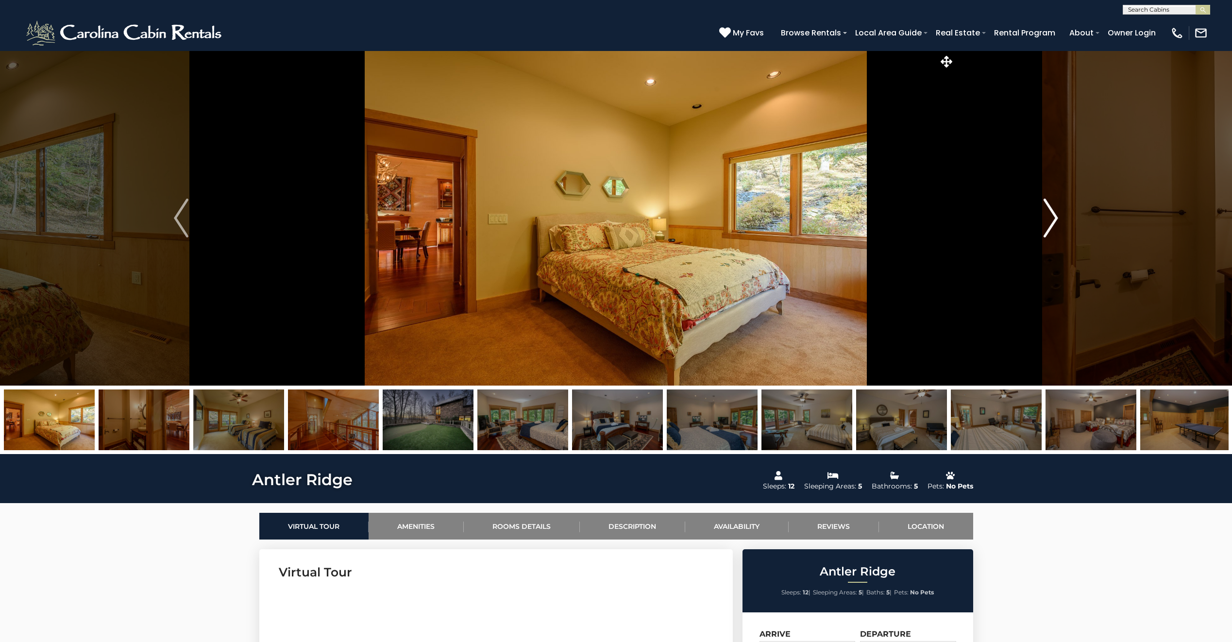
click at [1047, 214] on img "Next" at bounding box center [1051, 218] width 15 height 39
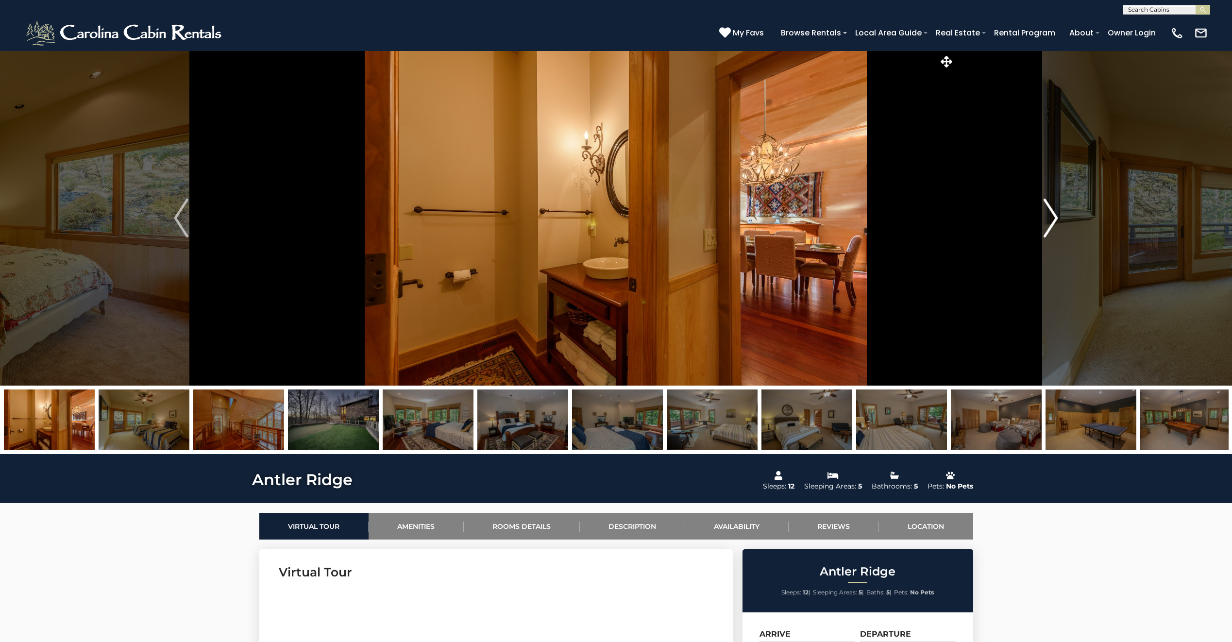
click at [1047, 214] on img "Next" at bounding box center [1051, 218] width 15 height 39
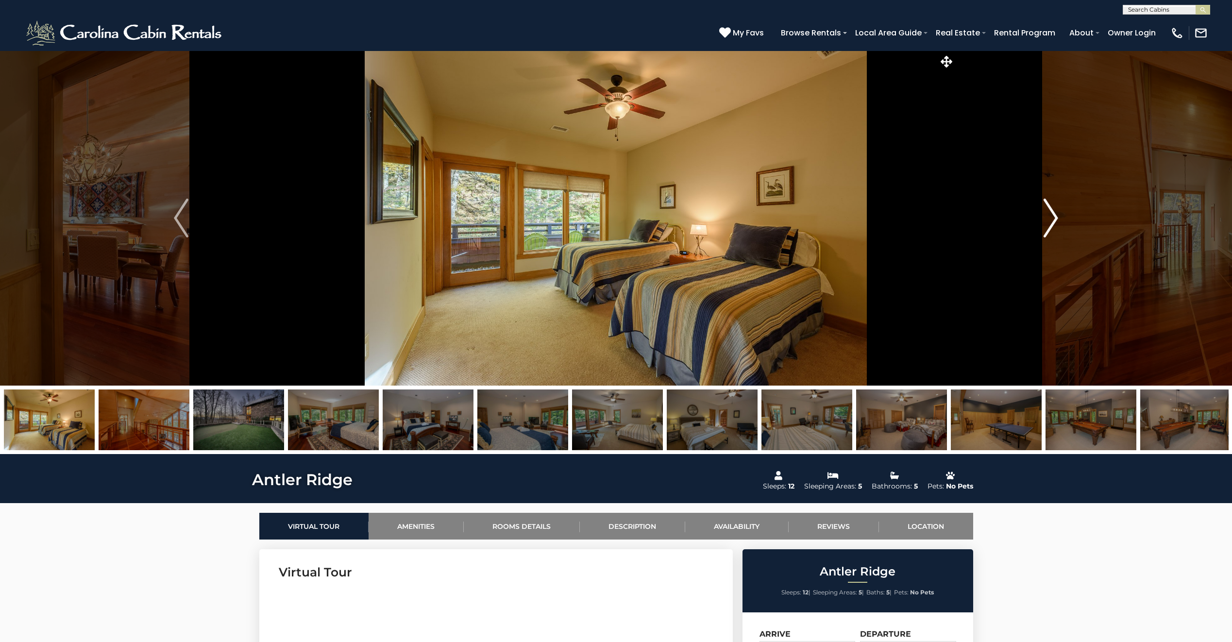
click at [1047, 214] on img "Next" at bounding box center [1051, 218] width 15 height 39
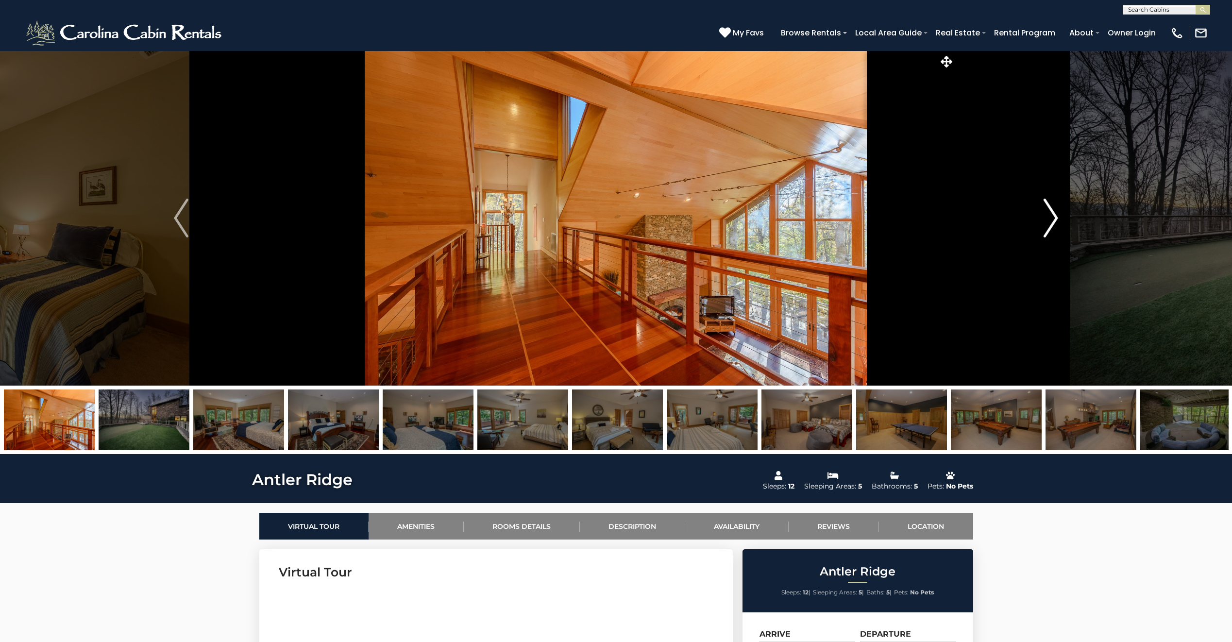
click at [1047, 214] on img "Next" at bounding box center [1051, 218] width 15 height 39
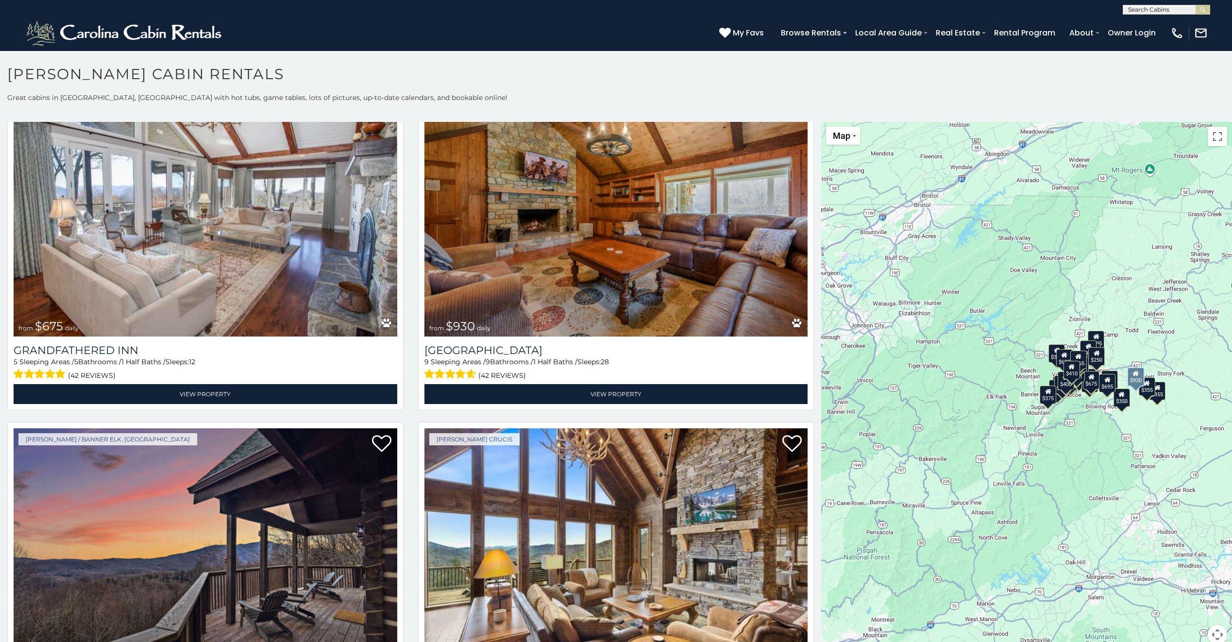
scroll to position [972, 0]
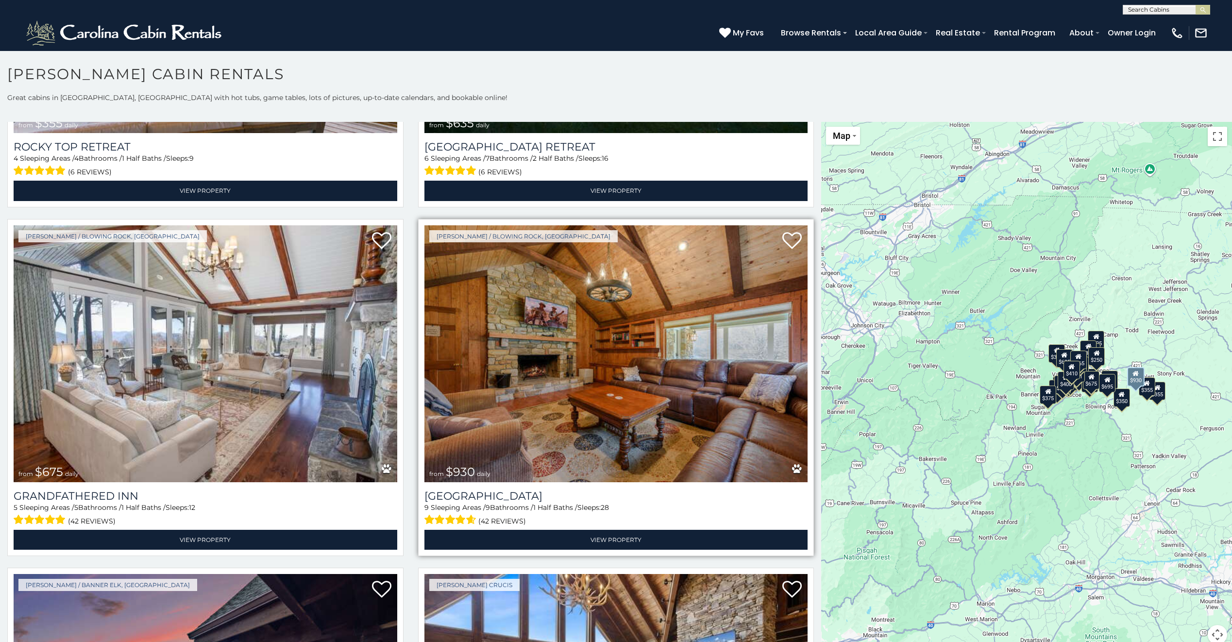
click at [579, 338] on img at bounding box center [617, 353] width 384 height 257
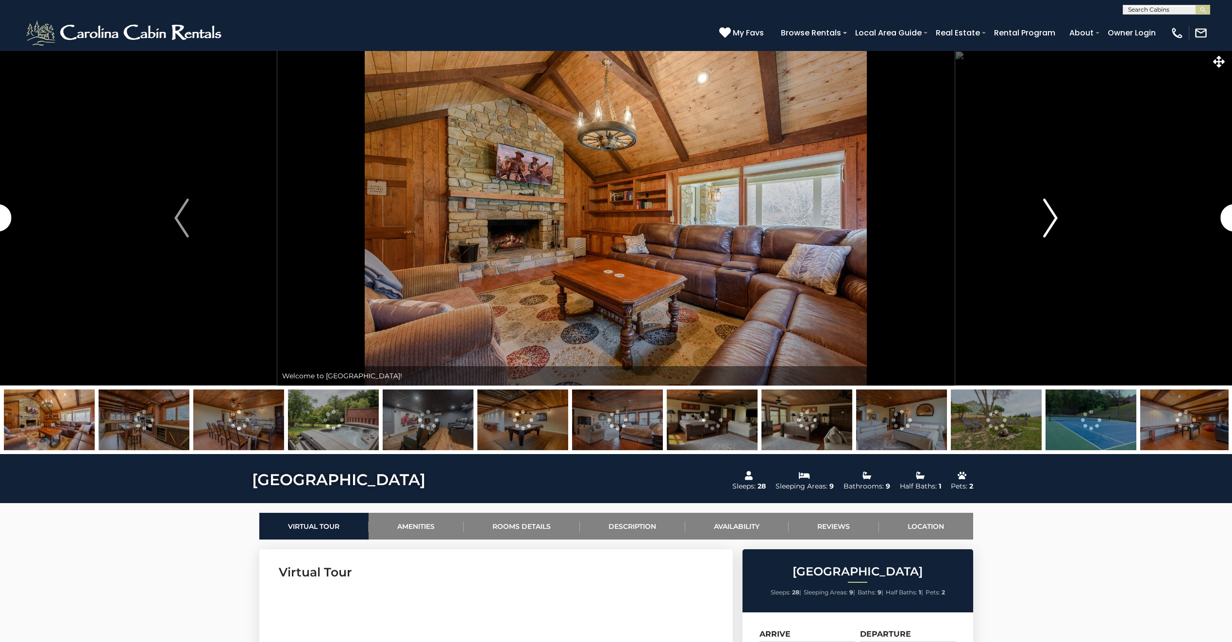
click at [1044, 214] on img "Next" at bounding box center [1051, 218] width 15 height 39
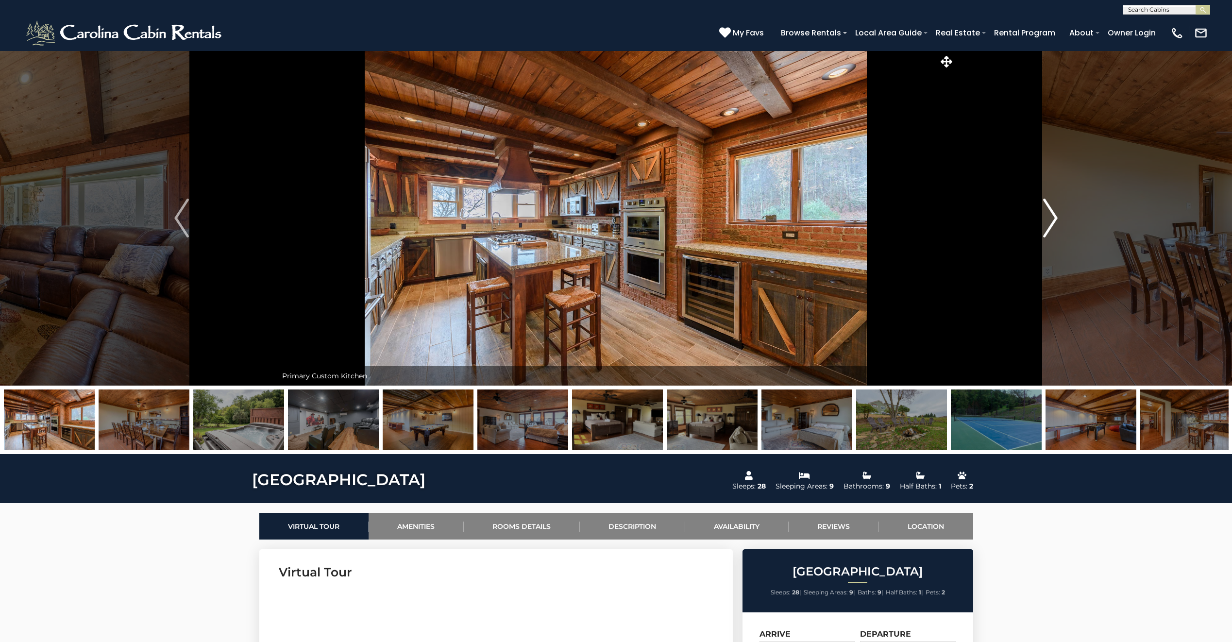
click at [1046, 215] on img "Next" at bounding box center [1051, 218] width 15 height 39
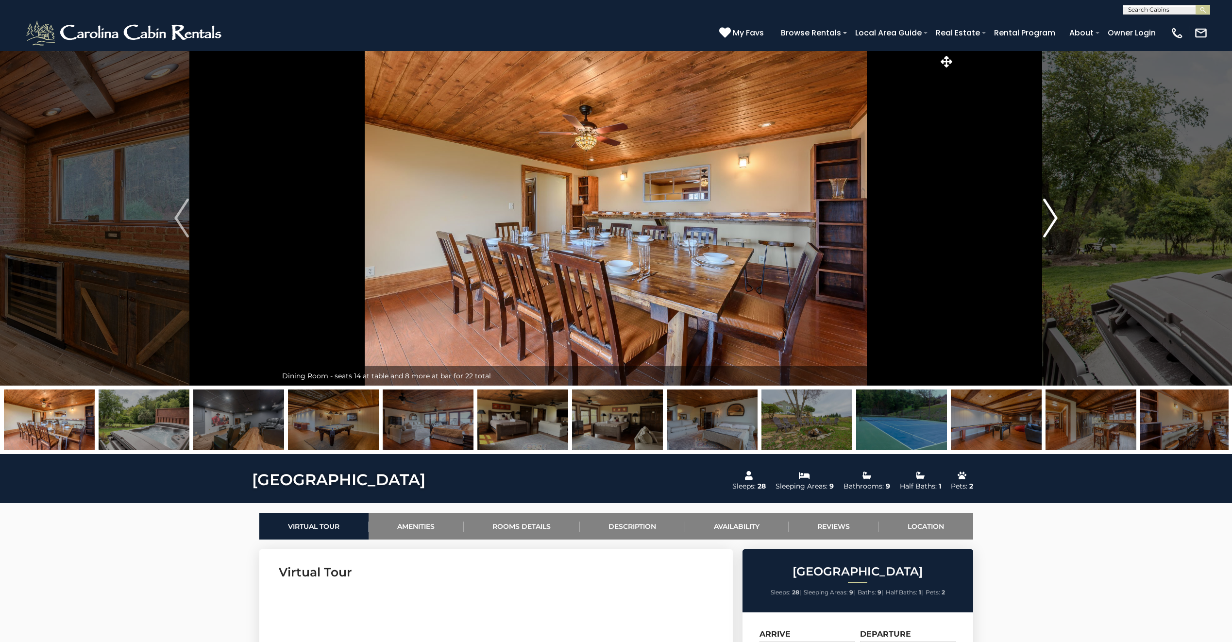
click at [1046, 215] on img "Next" at bounding box center [1051, 218] width 15 height 39
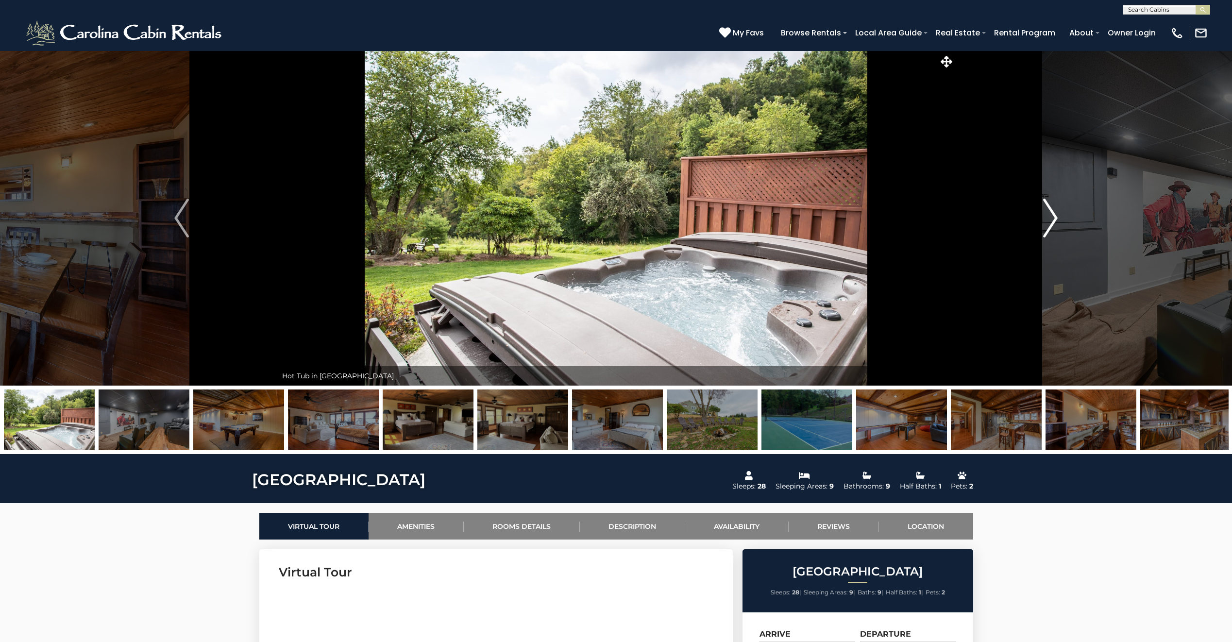
click at [1046, 215] on img "Next" at bounding box center [1051, 218] width 15 height 39
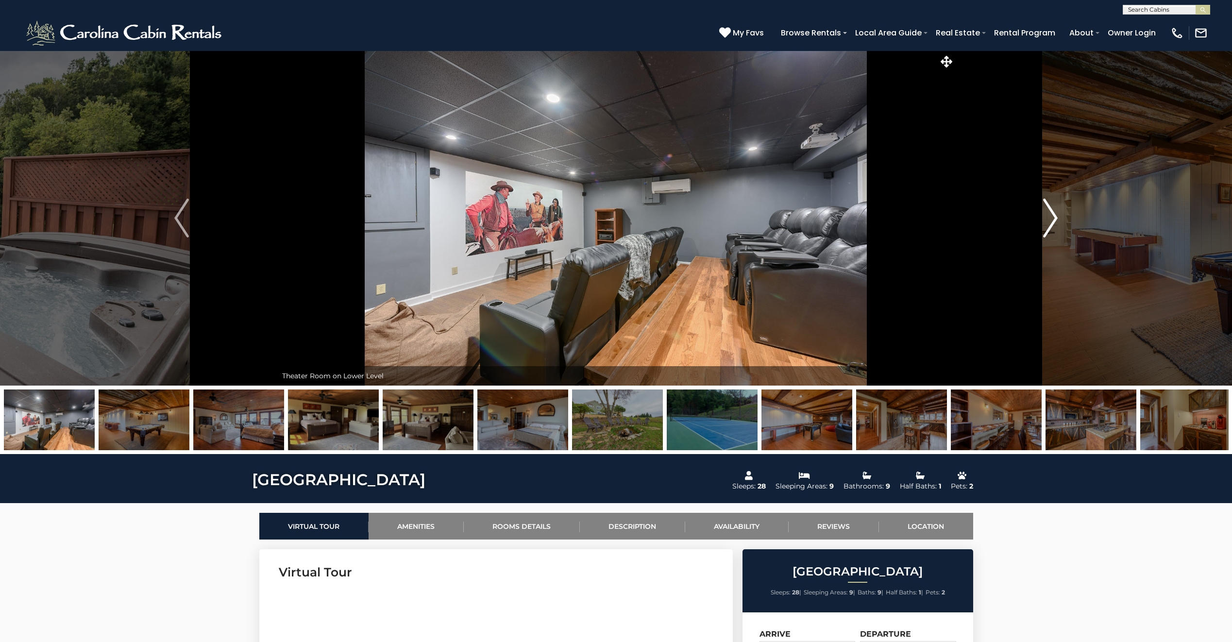
click at [1046, 215] on img "Next" at bounding box center [1051, 218] width 15 height 39
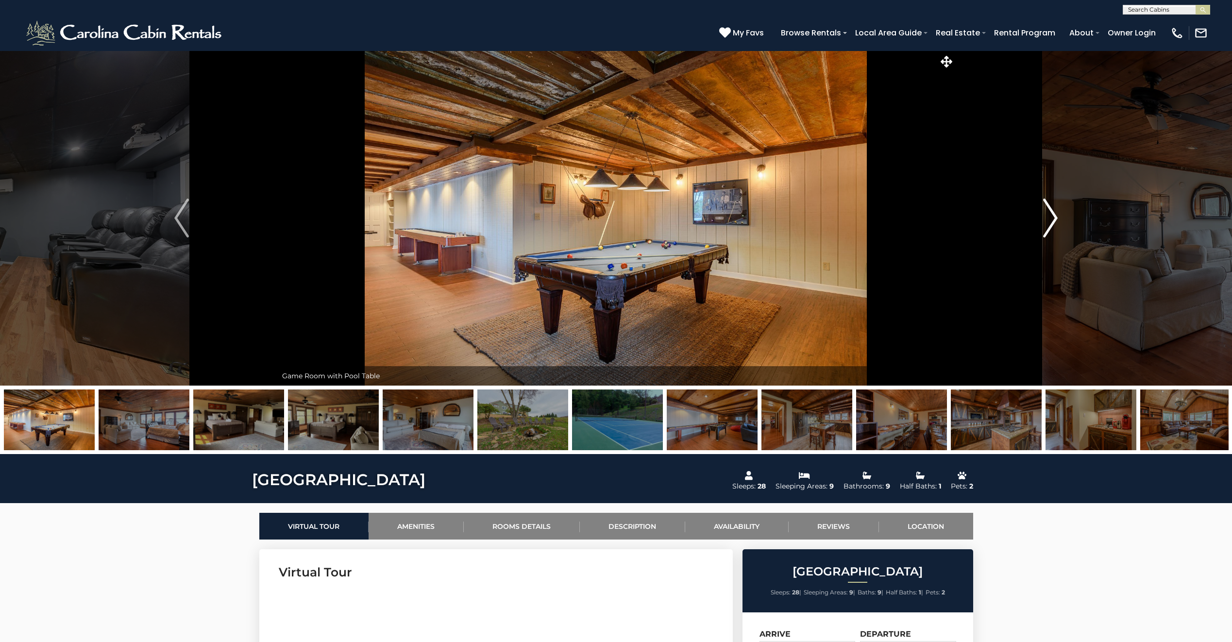
click at [1046, 215] on img "Next" at bounding box center [1051, 218] width 15 height 39
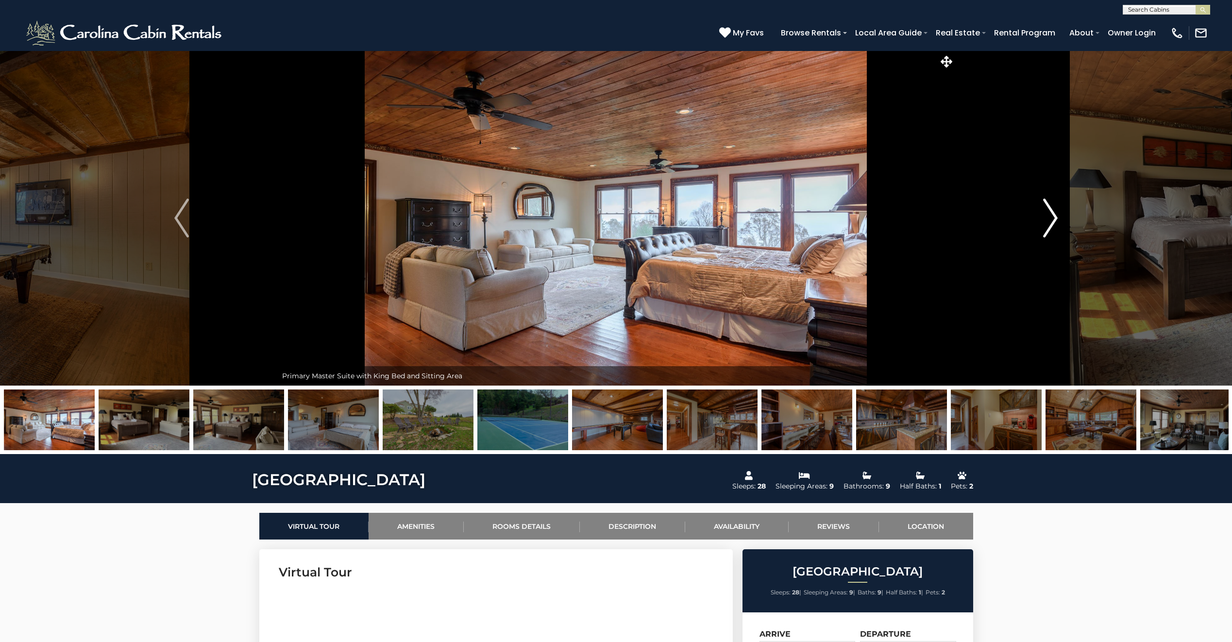
click at [1046, 215] on img "Next" at bounding box center [1051, 218] width 15 height 39
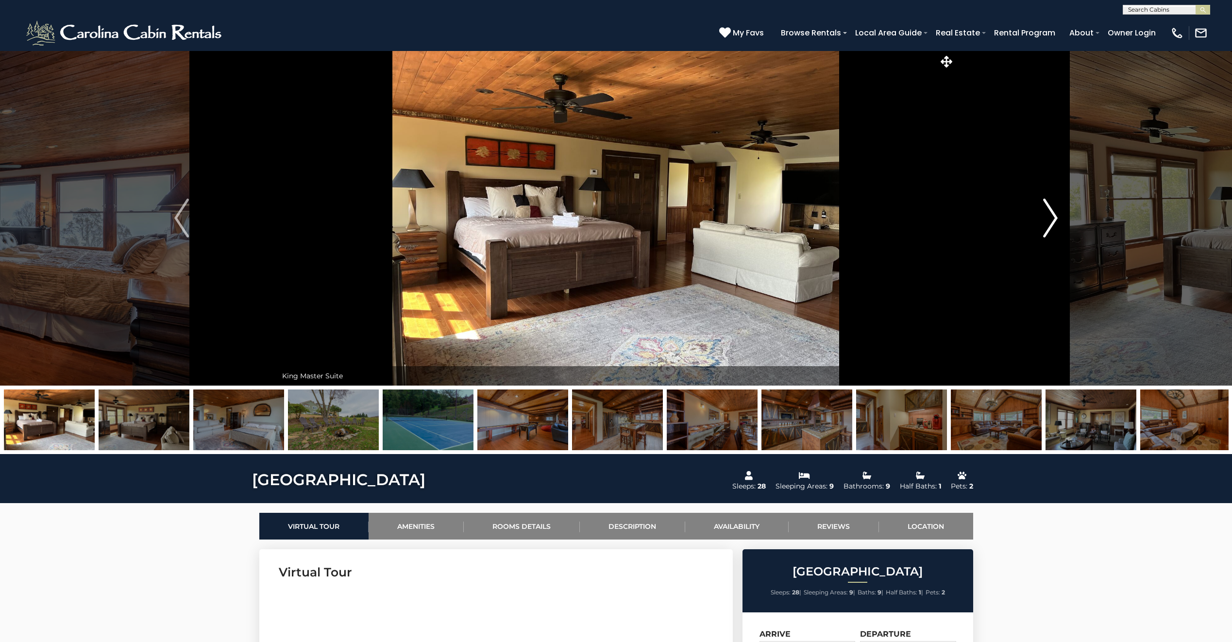
click at [1046, 215] on img "Next" at bounding box center [1051, 218] width 15 height 39
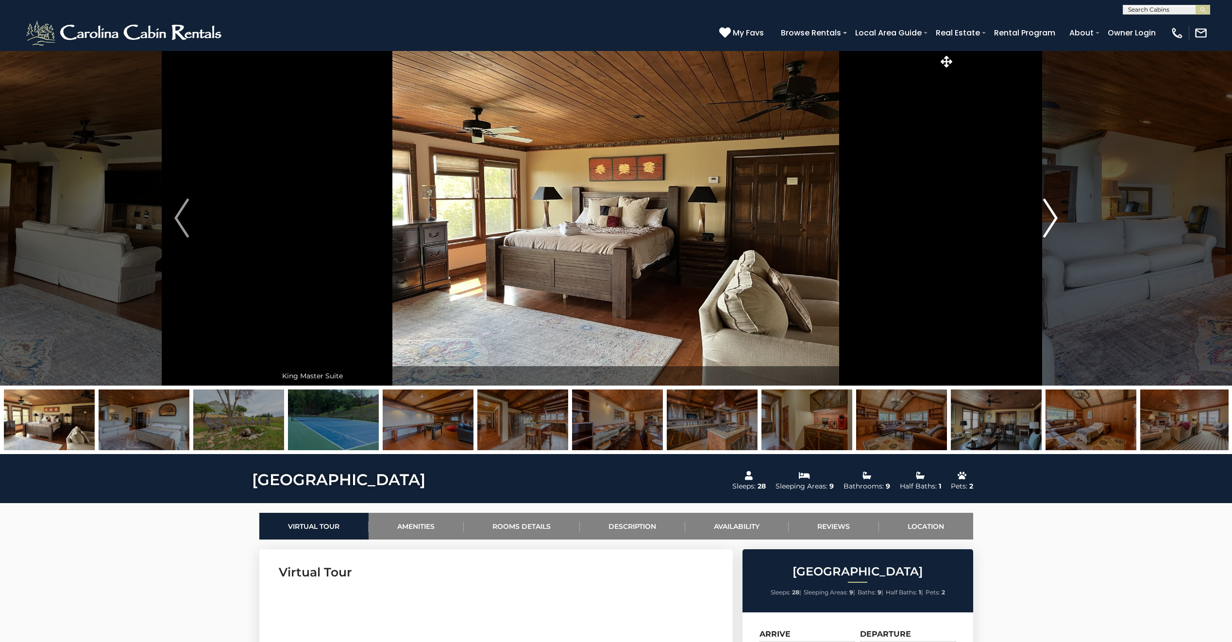
click at [1046, 215] on img "Next" at bounding box center [1051, 218] width 15 height 39
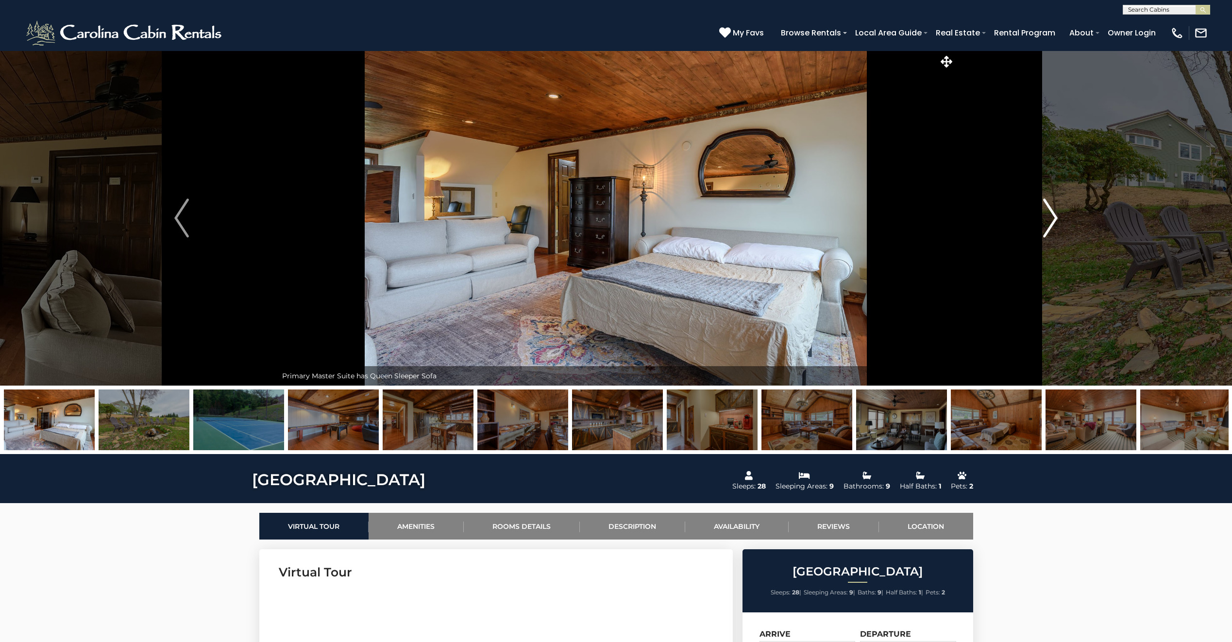
click at [1046, 215] on img "Next" at bounding box center [1051, 218] width 15 height 39
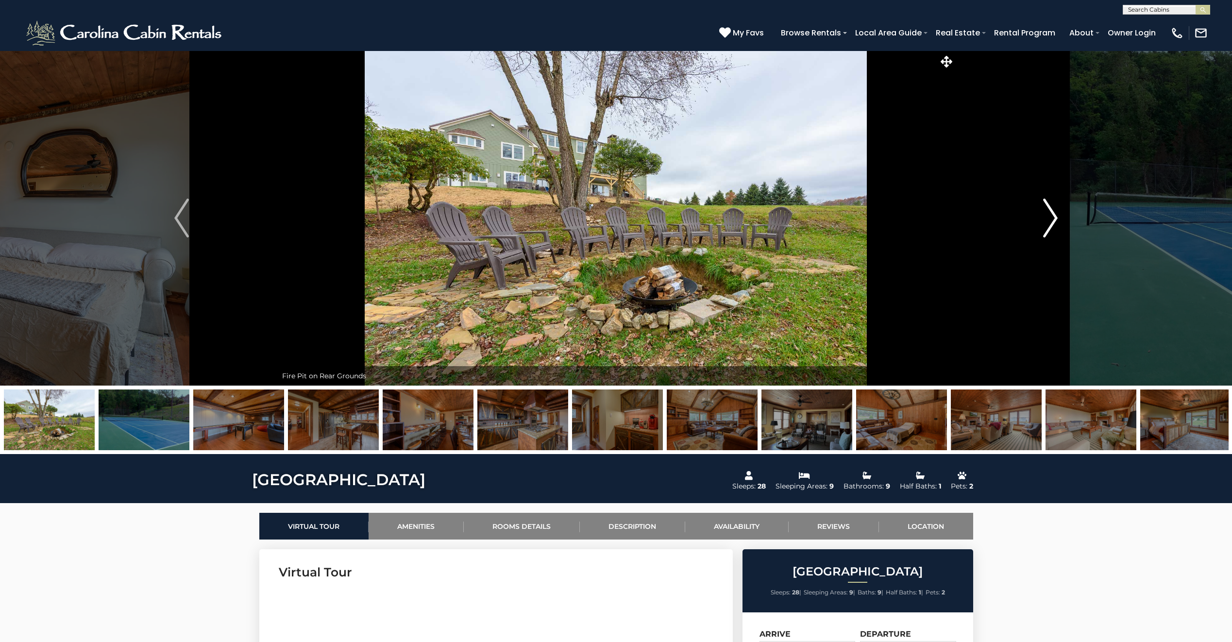
click at [1046, 215] on img "Next" at bounding box center [1051, 218] width 15 height 39
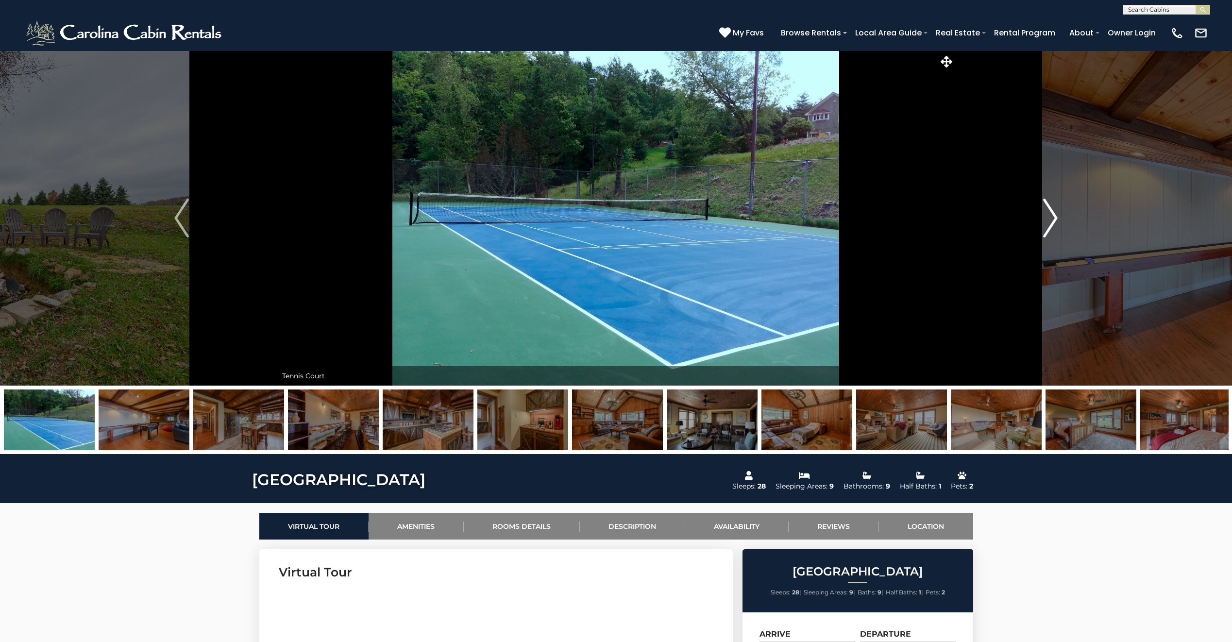
click at [1046, 215] on img "Next" at bounding box center [1051, 218] width 15 height 39
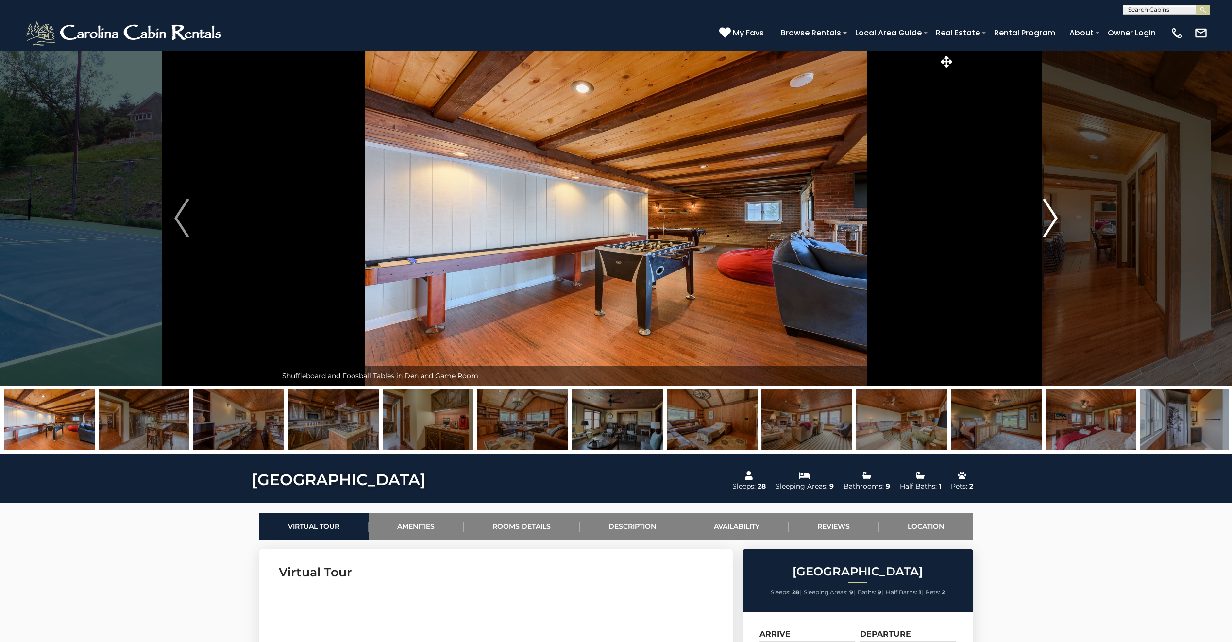
click at [1046, 215] on img "Next" at bounding box center [1051, 218] width 15 height 39
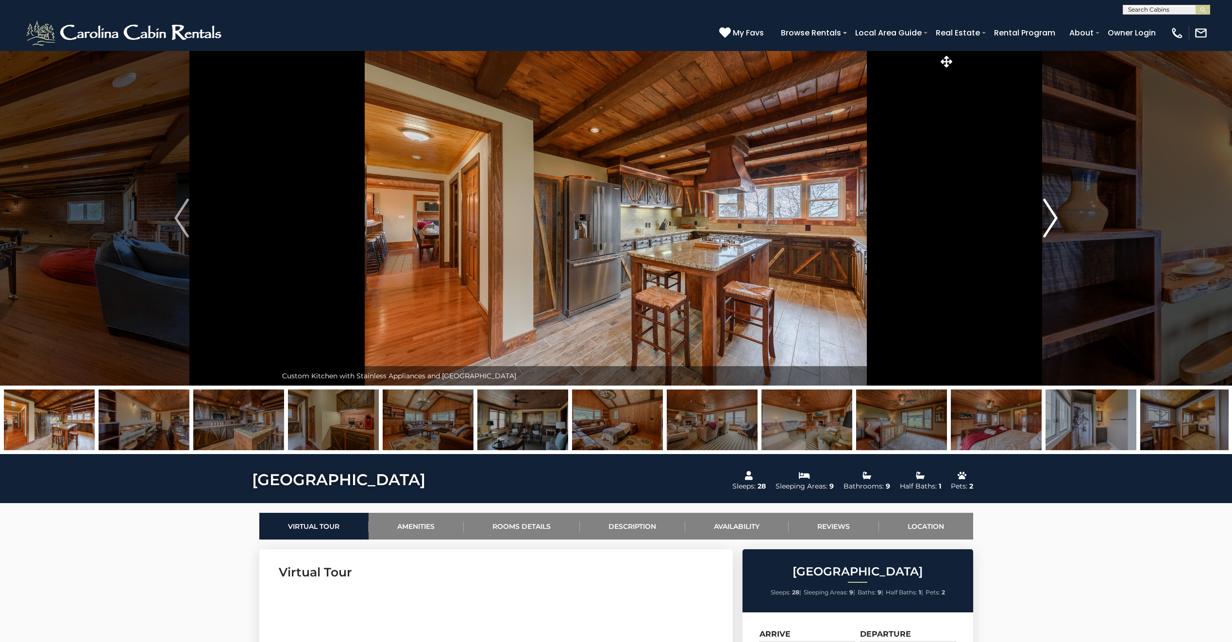
click at [1046, 215] on img "Next" at bounding box center [1051, 218] width 15 height 39
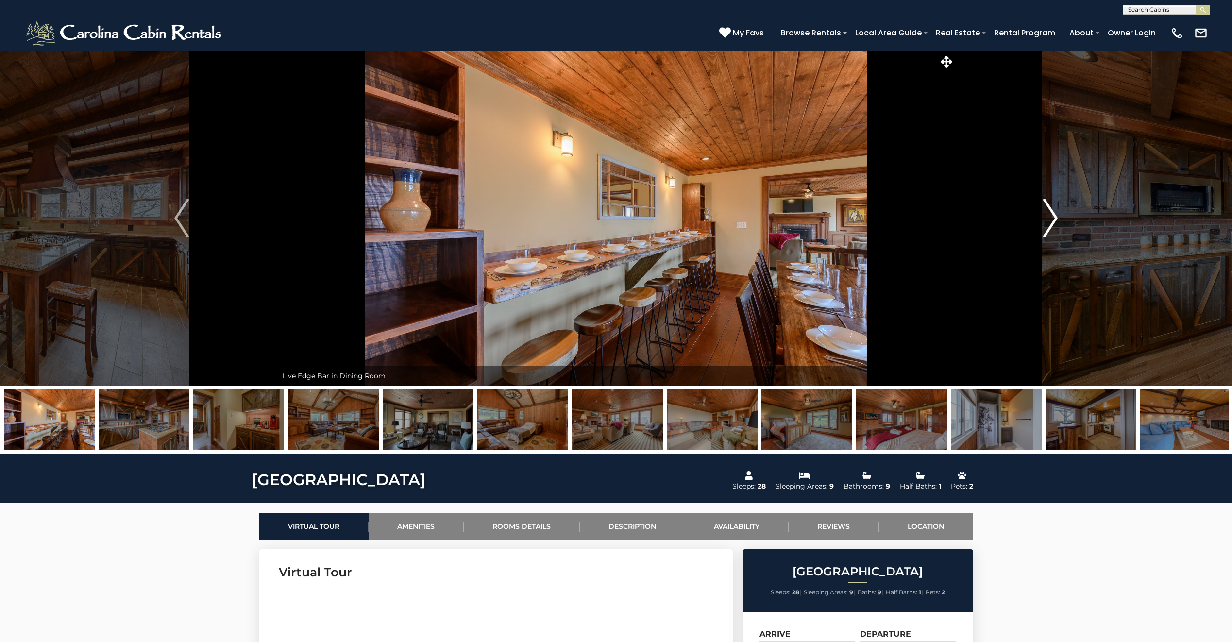
click at [1046, 215] on img "Next" at bounding box center [1051, 218] width 15 height 39
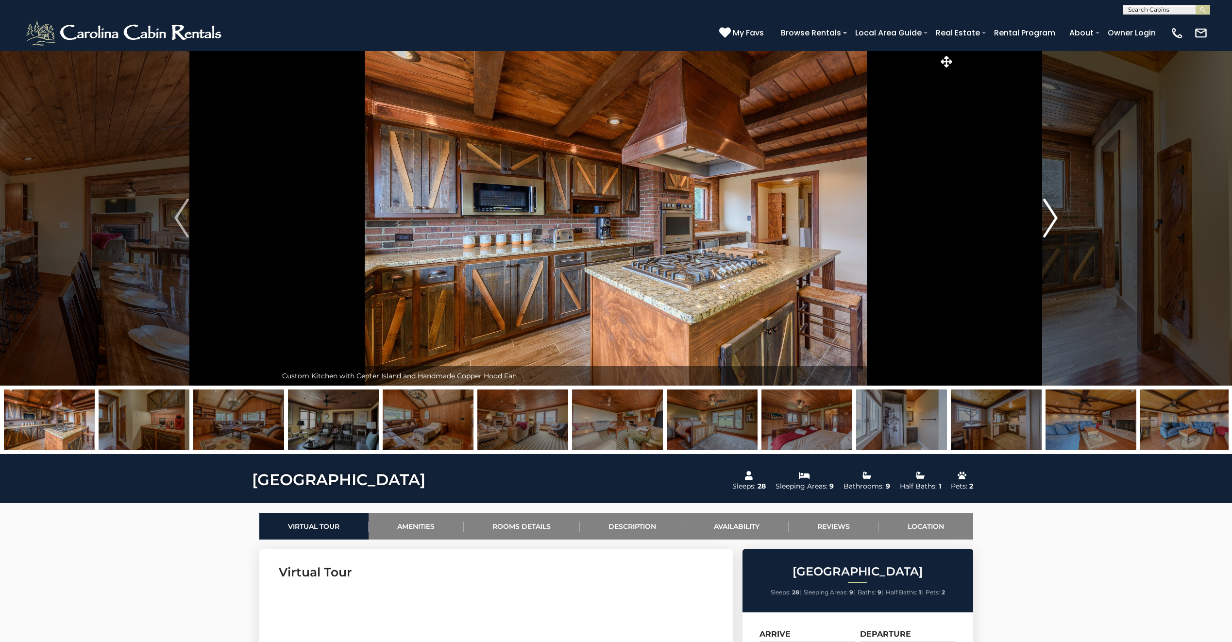
click at [1046, 215] on img "Next" at bounding box center [1051, 218] width 15 height 39
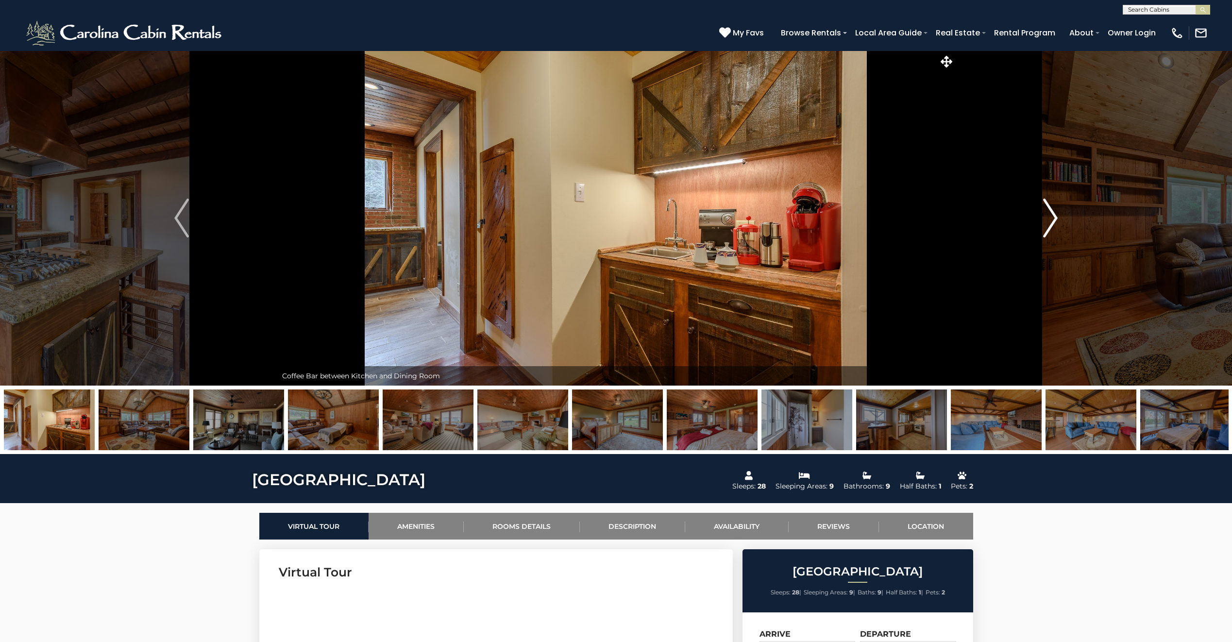
click at [1046, 215] on img "Next" at bounding box center [1051, 218] width 15 height 39
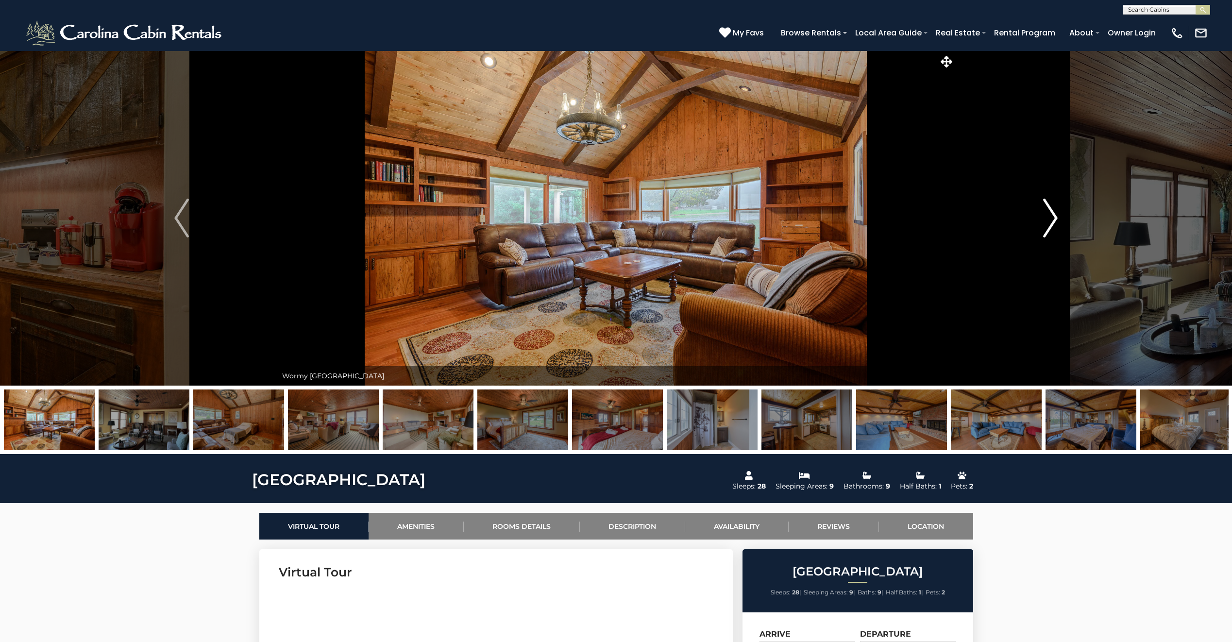
click at [1046, 215] on img "Next" at bounding box center [1051, 218] width 15 height 39
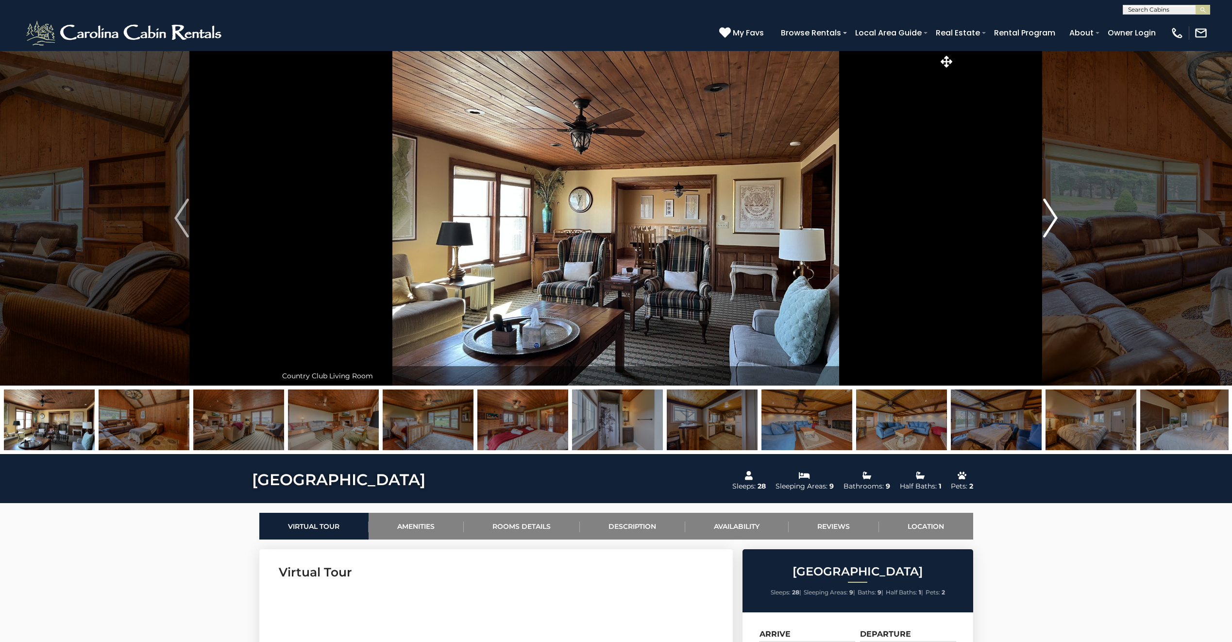
click at [1046, 215] on img "Next" at bounding box center [1051, 218] width 15 height 39
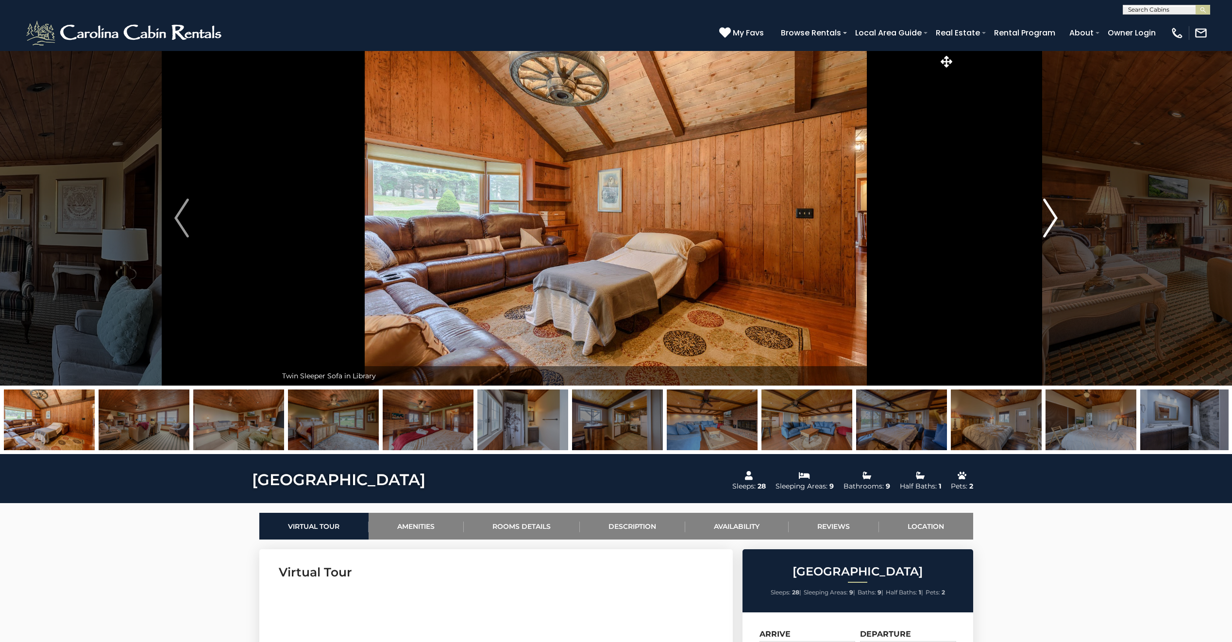
click at [1046, 215] on img "Next" at bounding box center [1051, 218] width 15 height 39
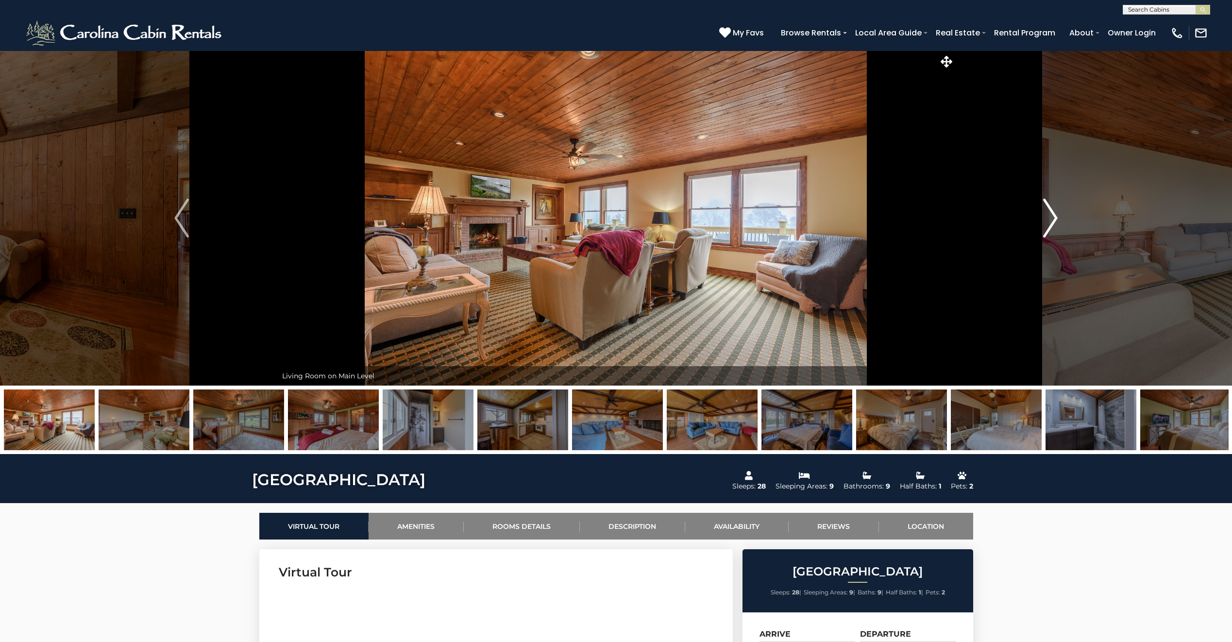
click at [1046, 215] on img "Next" at bounding box center [1051, 218] width 15 height 39
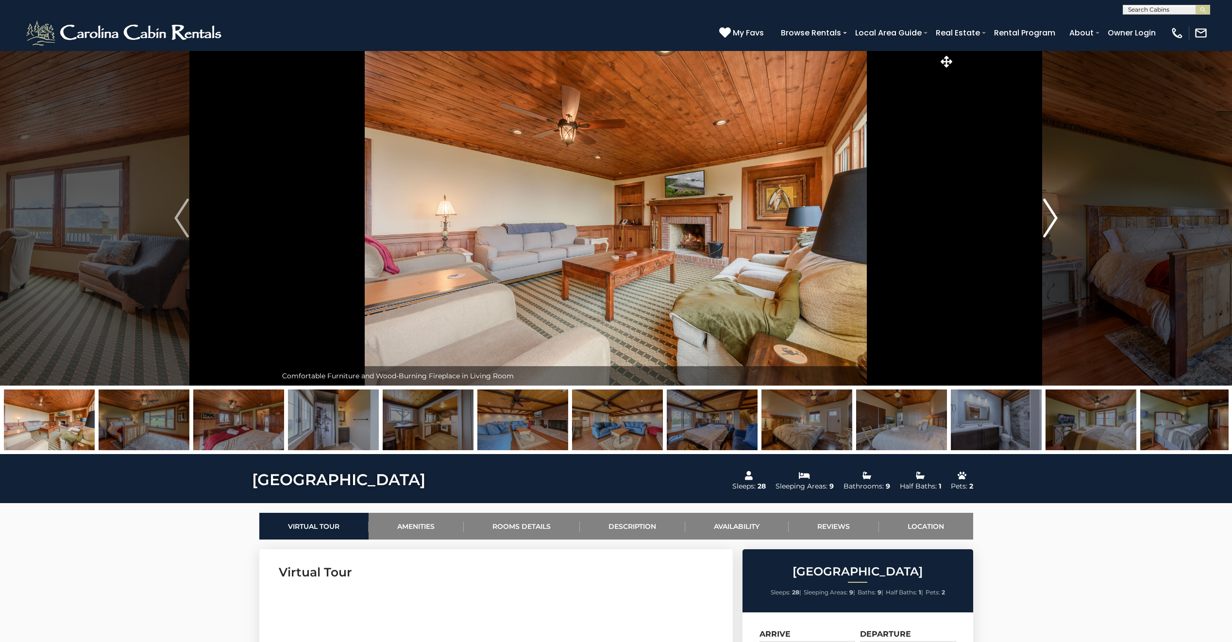
click at [1046, 215] on img "Next" at bounding box center [1051, 218] width 15 height 39
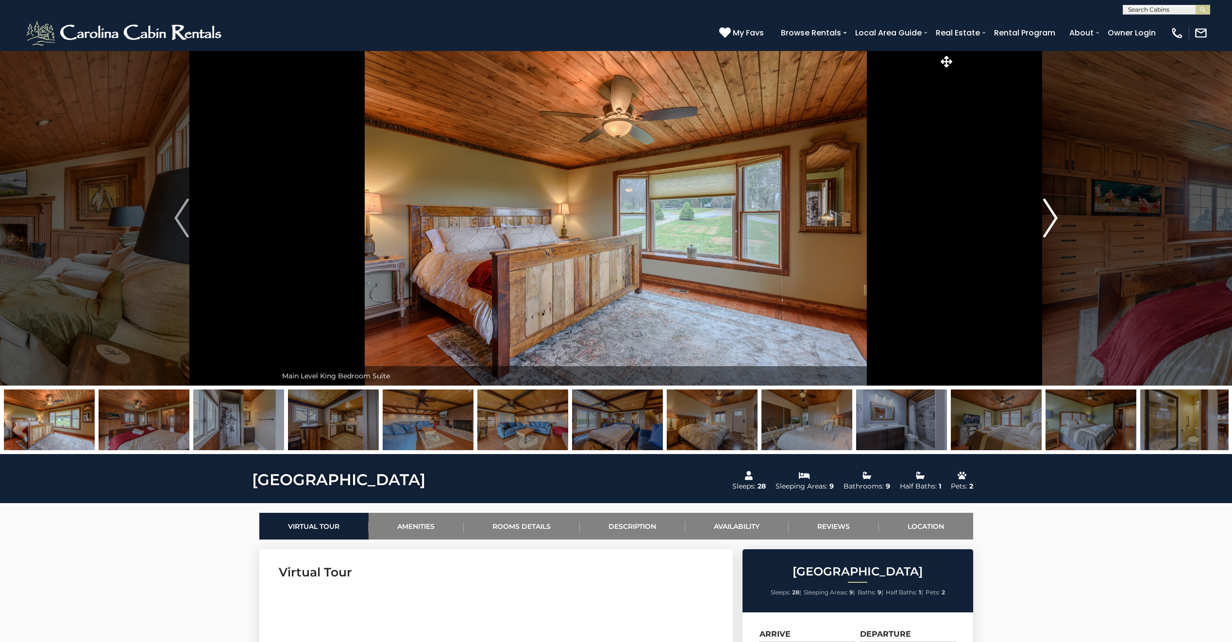
click at [1046, 215] on img "Next" at bounding box center [1051, 218] width 15 height 39
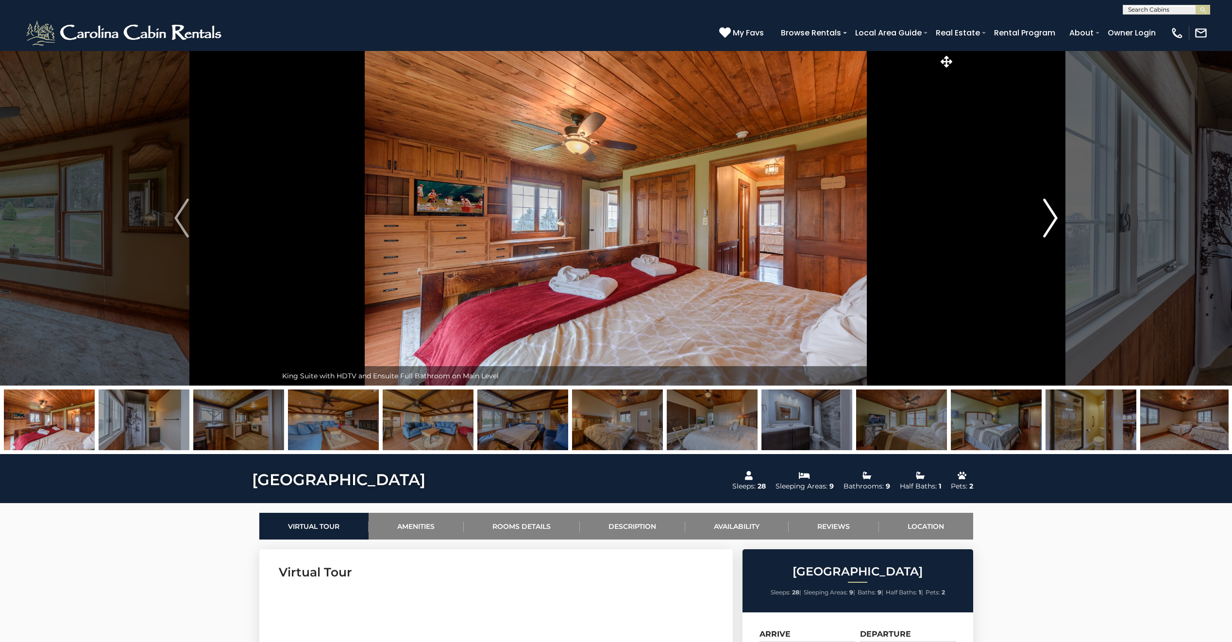
click at [1046, 215] on img "Next" at bounding box center [1051, 218] width 15 height 39
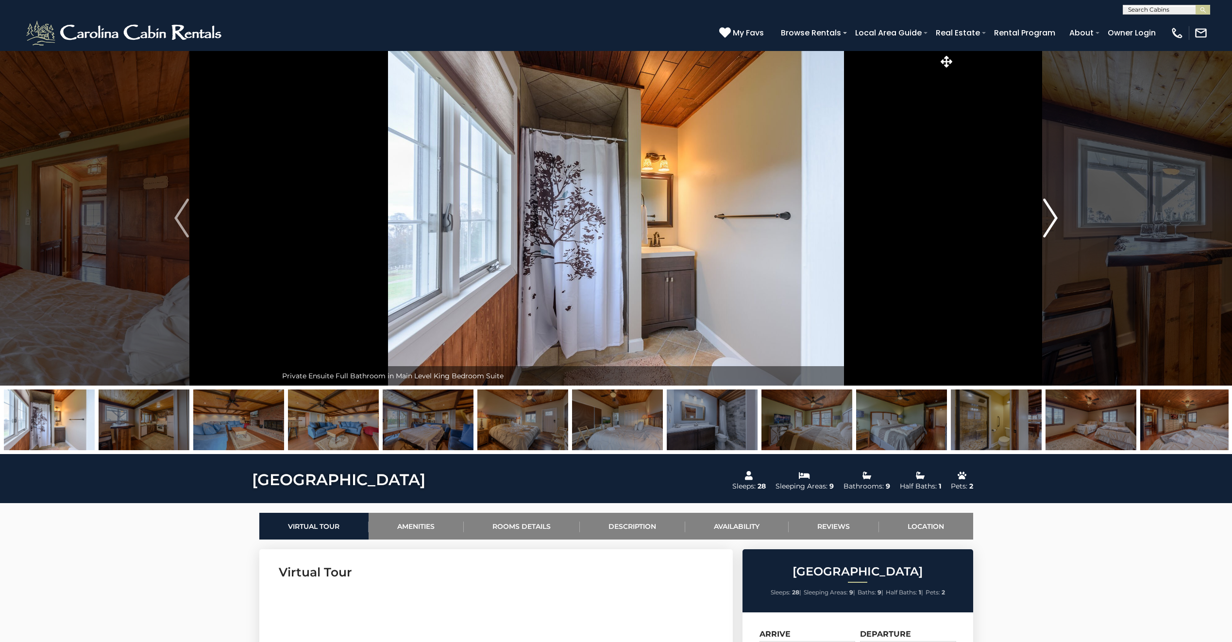
click at [1046, 215] on img "Next" at bounding box center [1051, 218] width 15 height 39
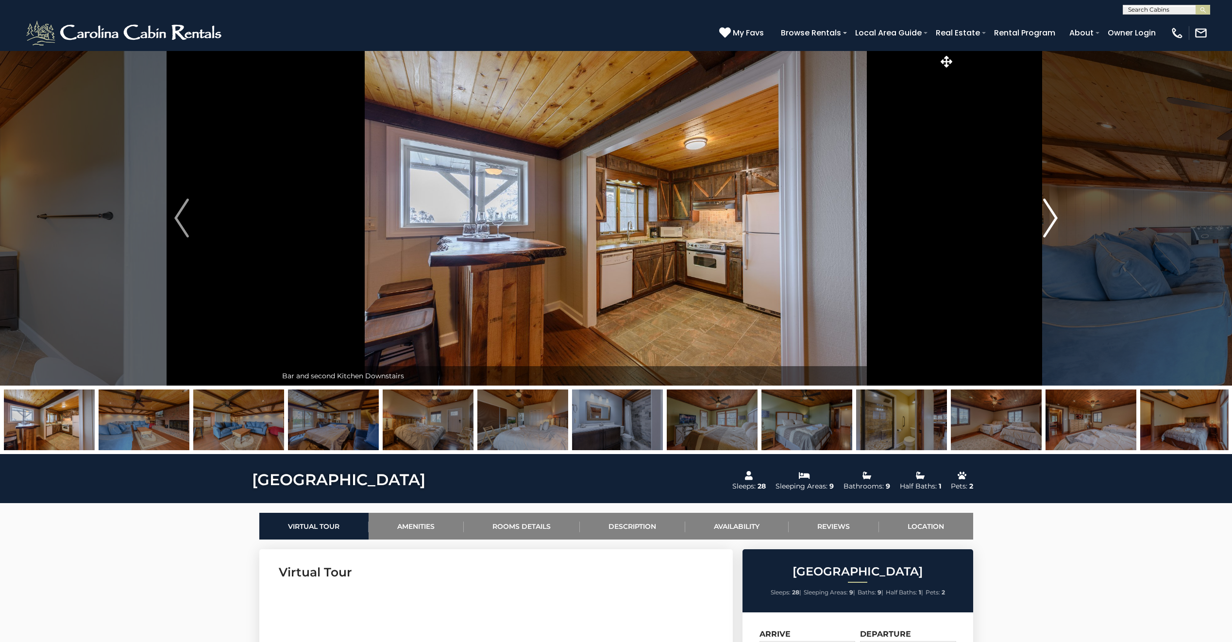
click at [1045, 215] on img "Next" at bounding box center [1051, 218] width 15 height 39
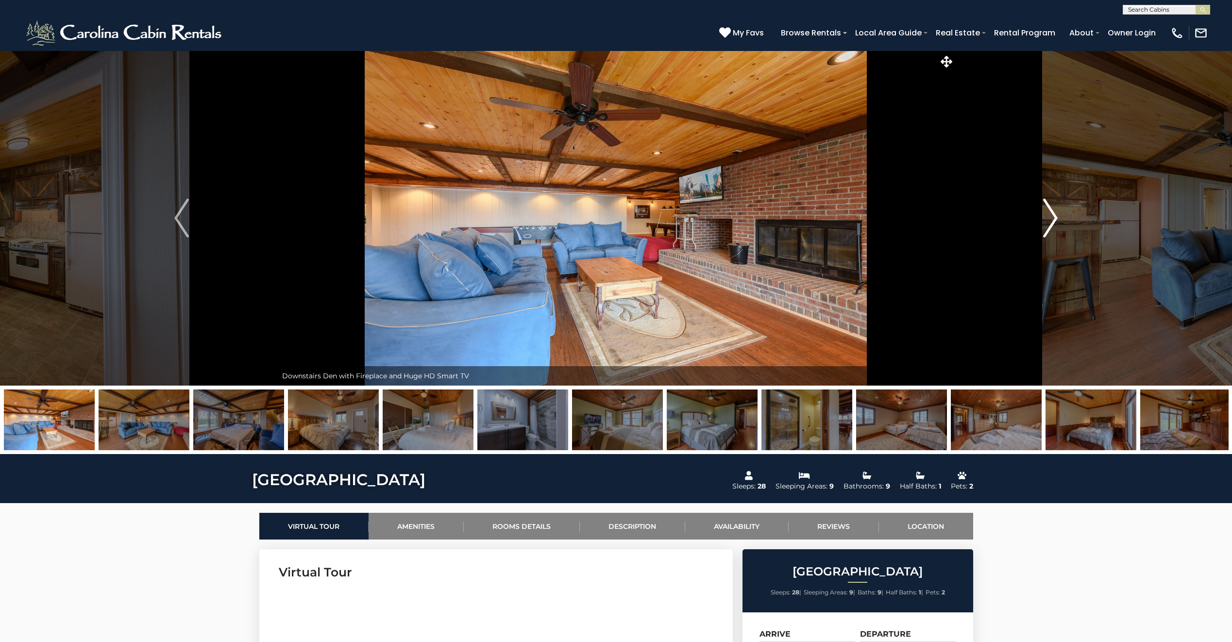
click at [1045, 215] on img "Next" at bounding box center [1051, 218] width 15 height 39
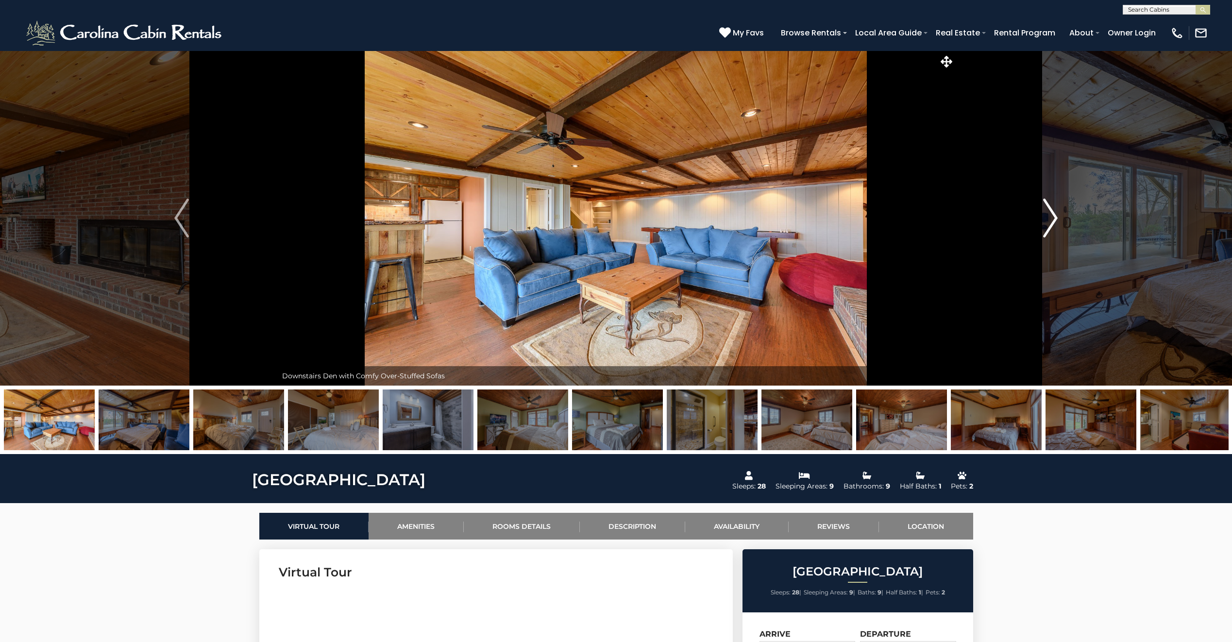
click at [1045, 215] on img "Next" at bounding box center [1051, 218] width 15 height 39
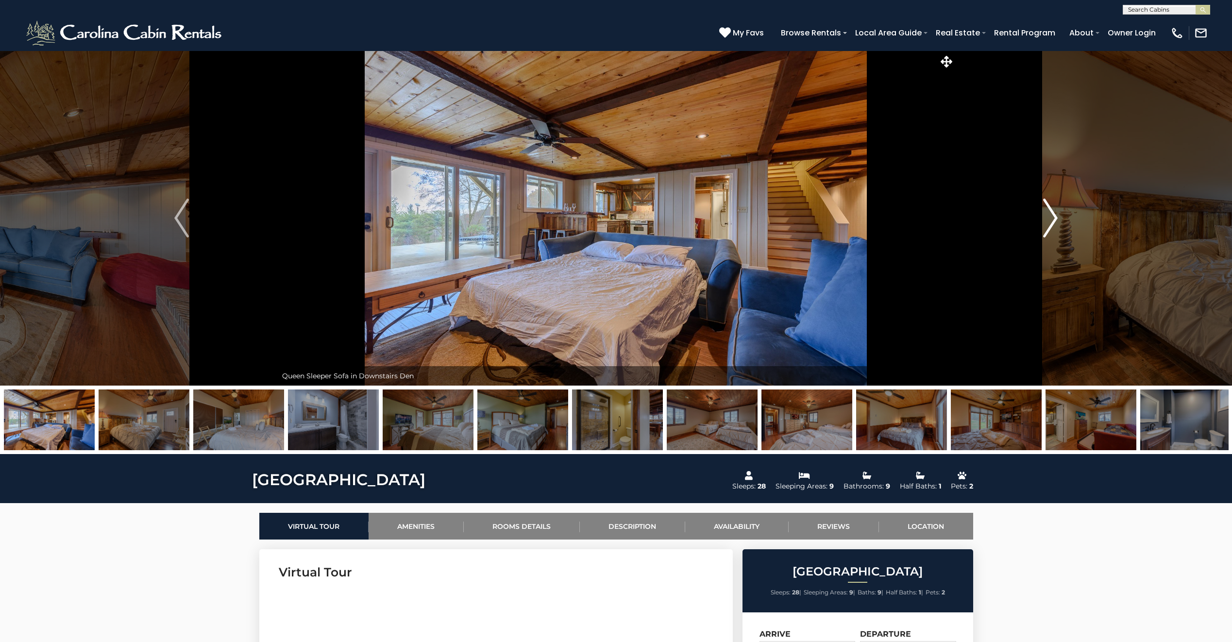
click at [1045, 215] on img "Next" at bounding box center [1051, 218] width 15 height 39
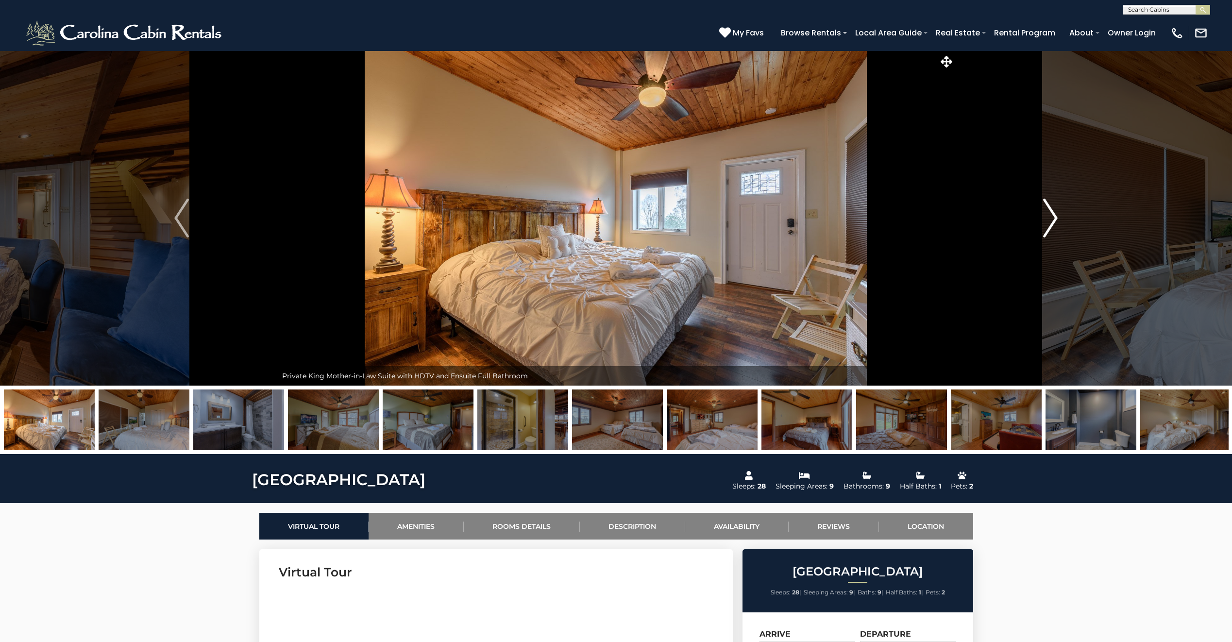
click at [1045, 215] on img "Next" at bounding box center [1051, 218] width 15 height 39
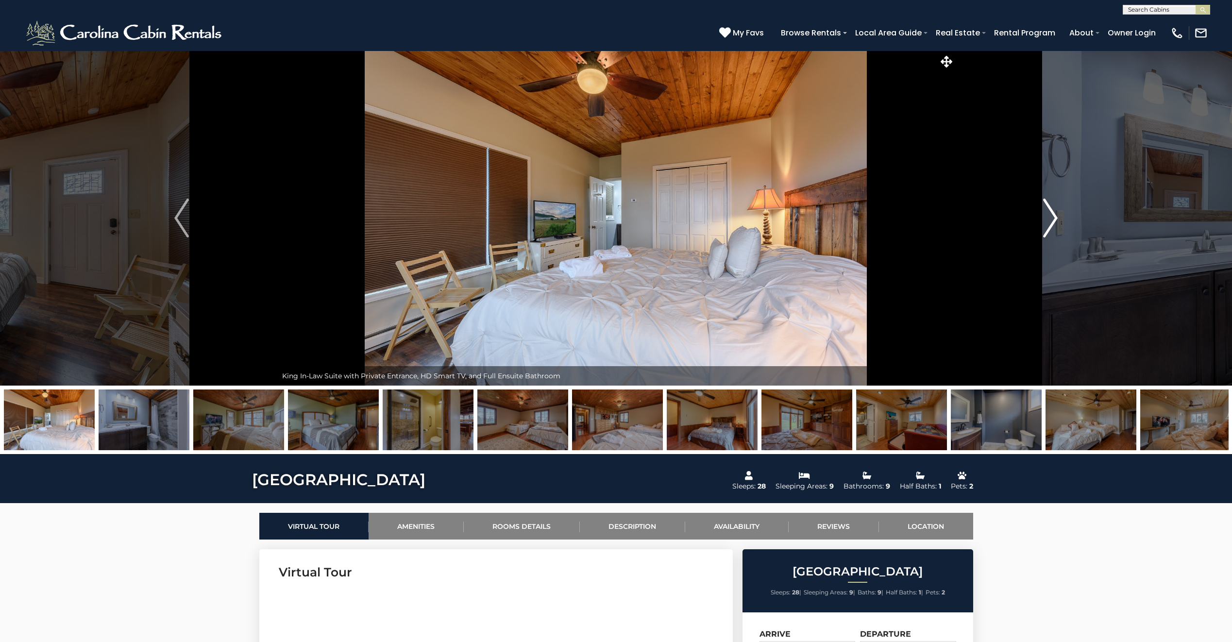
click at [1045, 215] on img "Next" at bounding box center [1051, 218] width 15 height 39
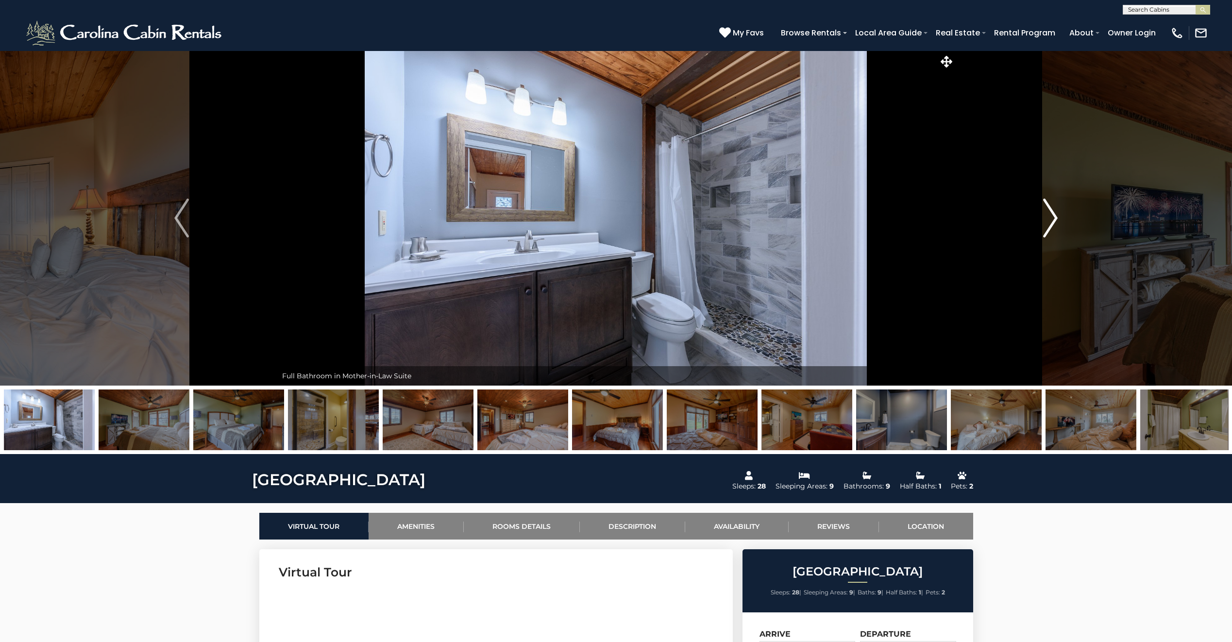
click at [1044, 215] on img "Next" at bounding box center [1051, 218] width 15 height 39
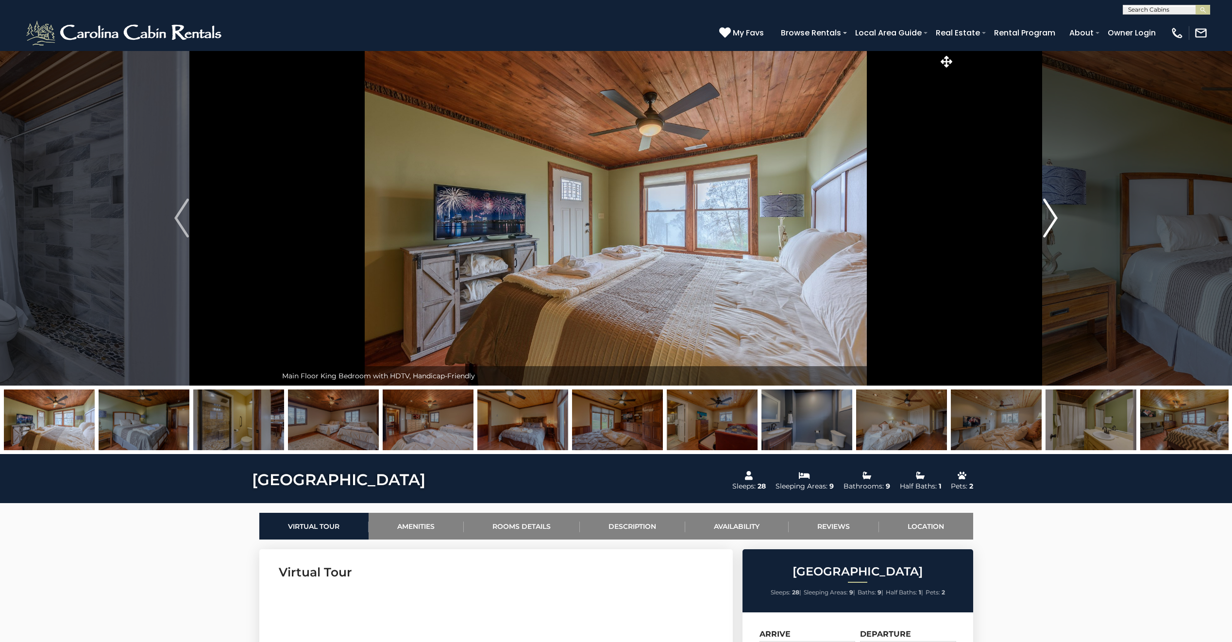
click at [1044, 216] on img "Next" at bounding box center [1051, 218] width 15 height 39
